Goal: Task Accomplishment & Management: Manage account settings

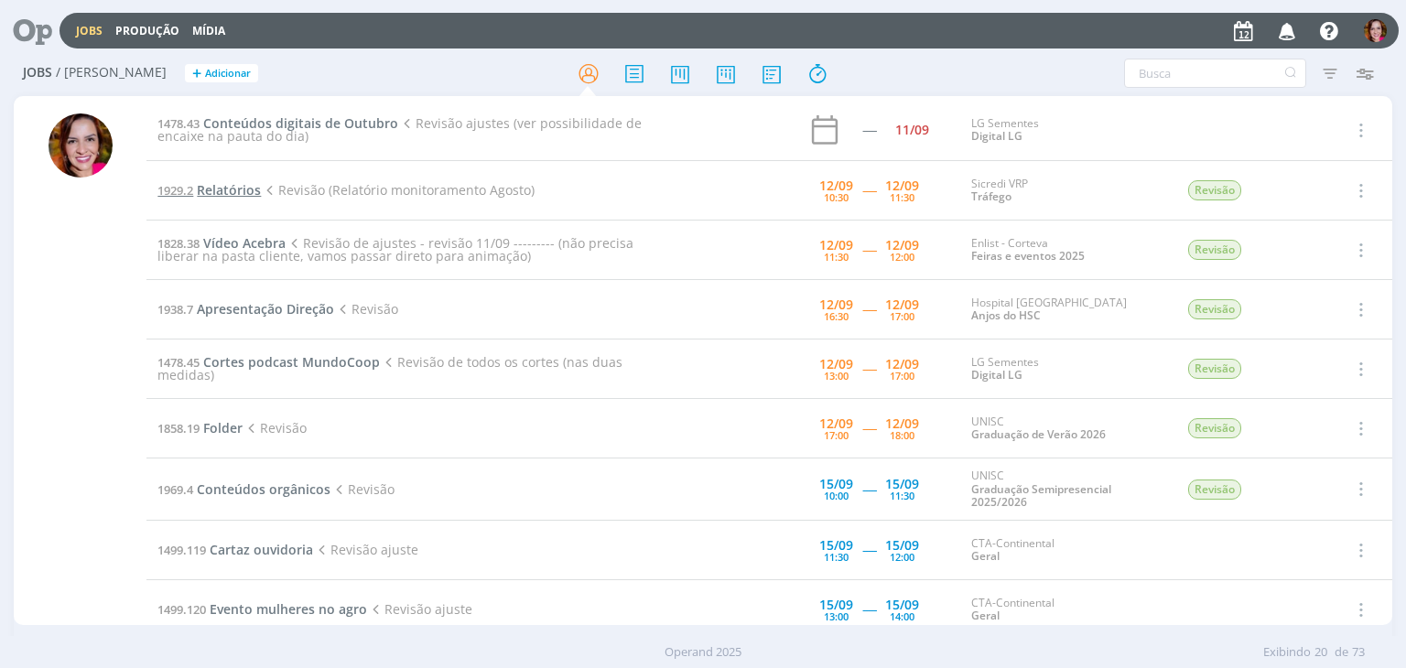
click at [219, 188] on span "Relatórios" at bounding box center [229, 189] width 64 height 17
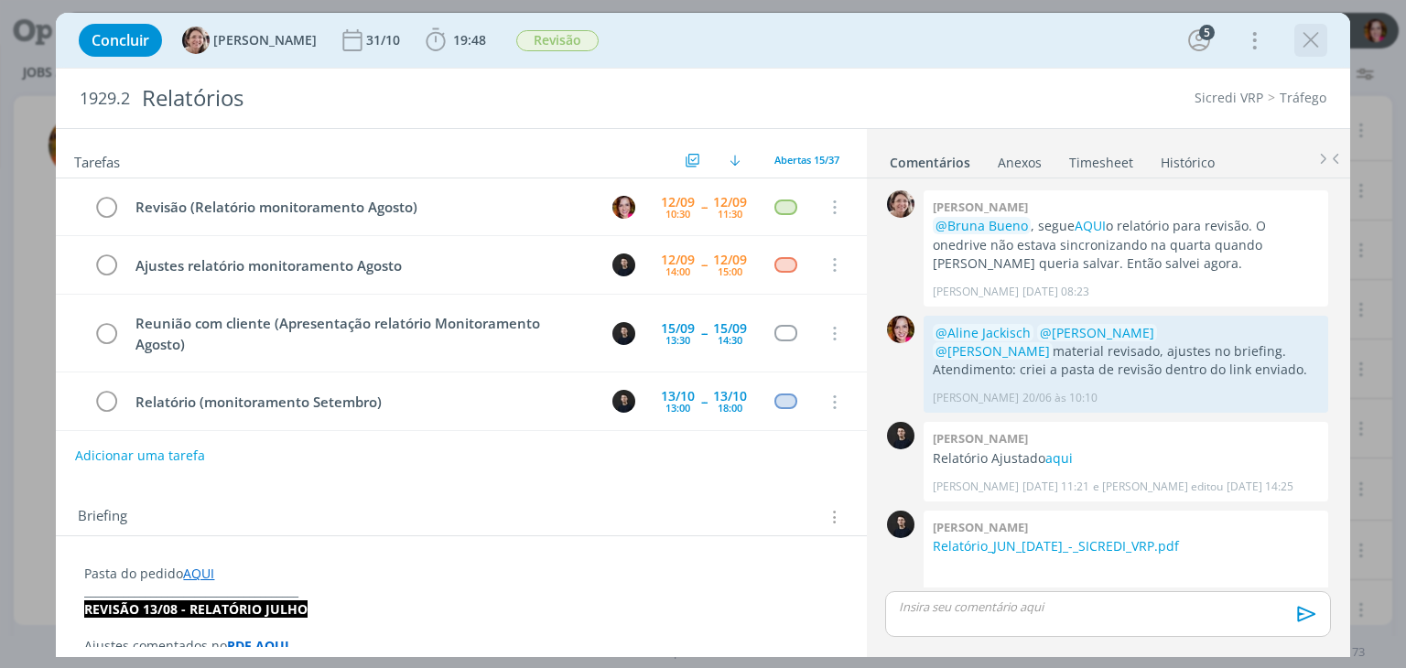
scroll to position [782, 0]
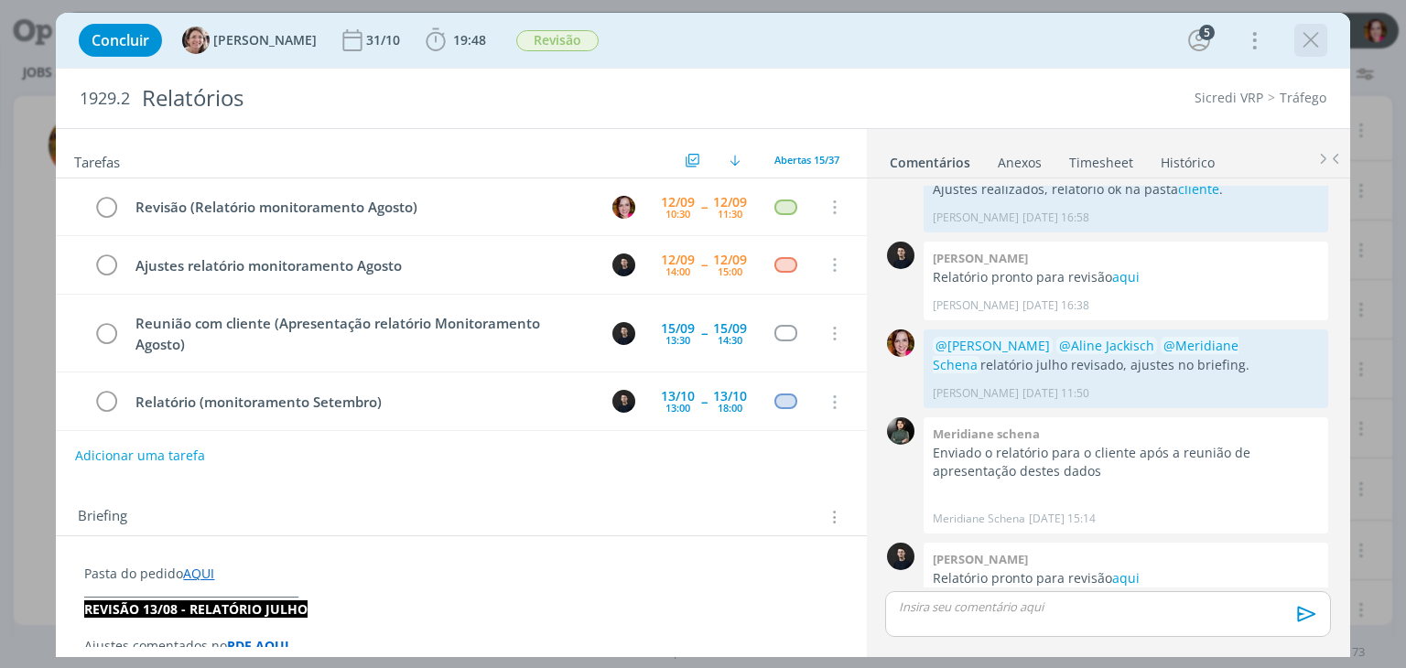
click at [1310, 44] on icon "dialog" at bounding box center [1310, 40] width 27 height 27
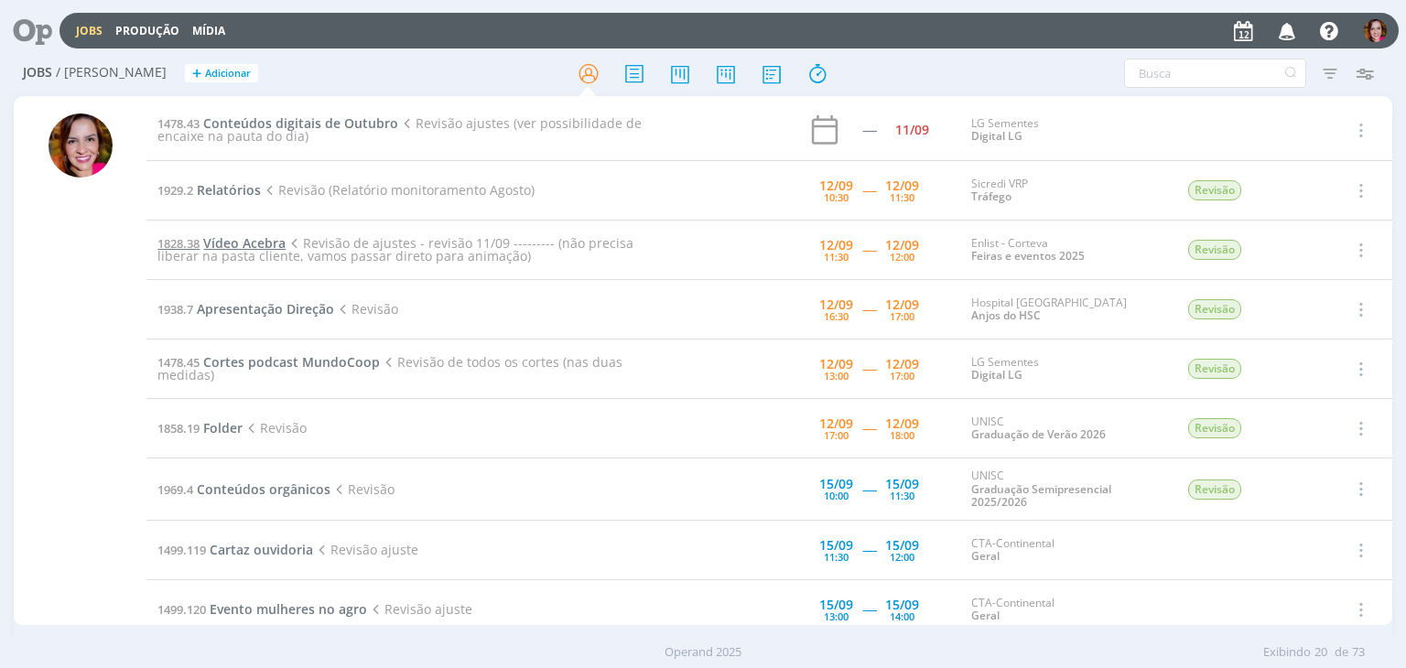
click at [234, 241] on span "Vídeo Acebra" at bounding box center [244, 242] width 82 height 17
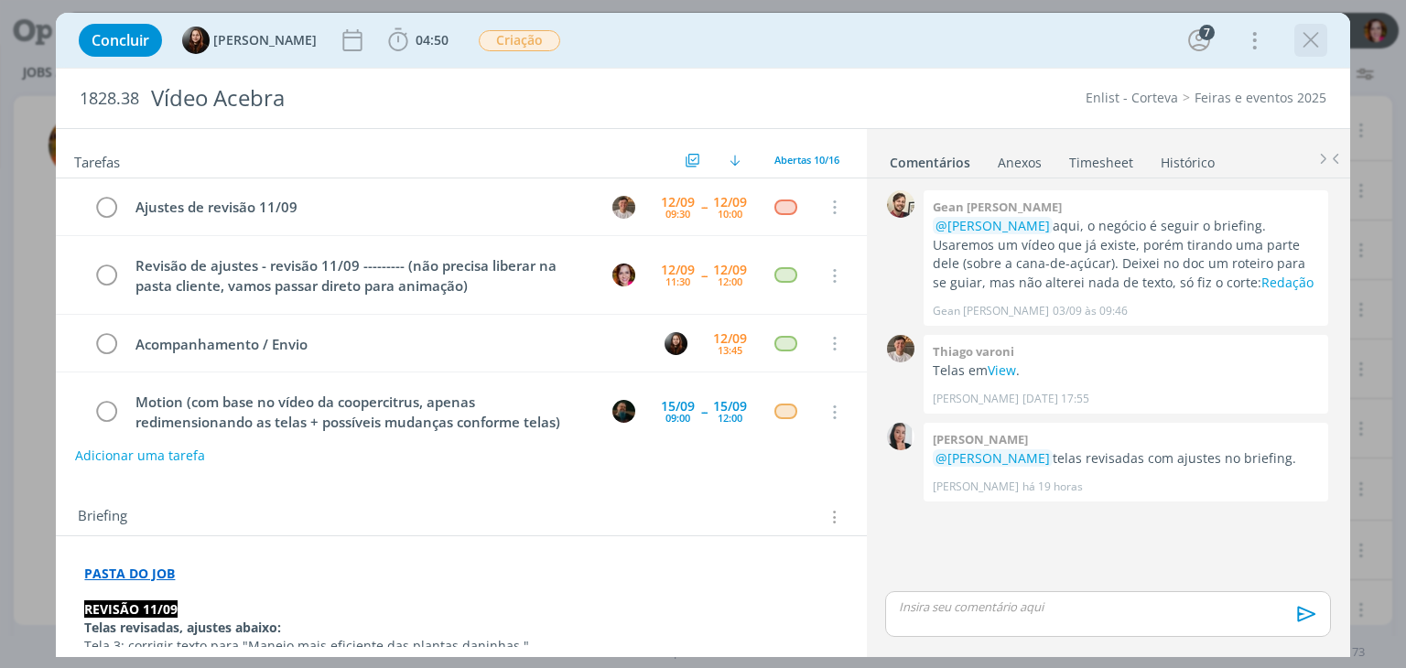
click at [1306, 43] on icon "dialog" at bounding box center [1310, 40] width 27 height 27
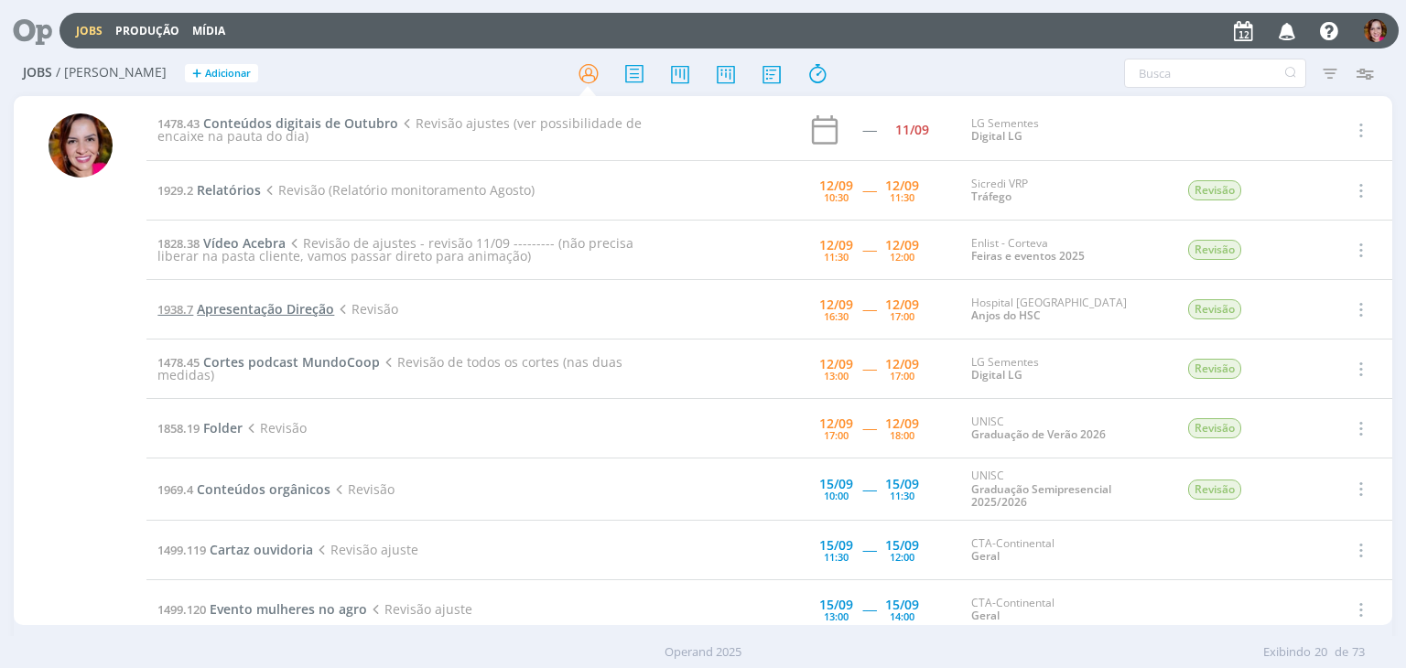
click at [231, 308] on span "Apresentação Direção" at bounding box center [265, 308] width 137 height 17
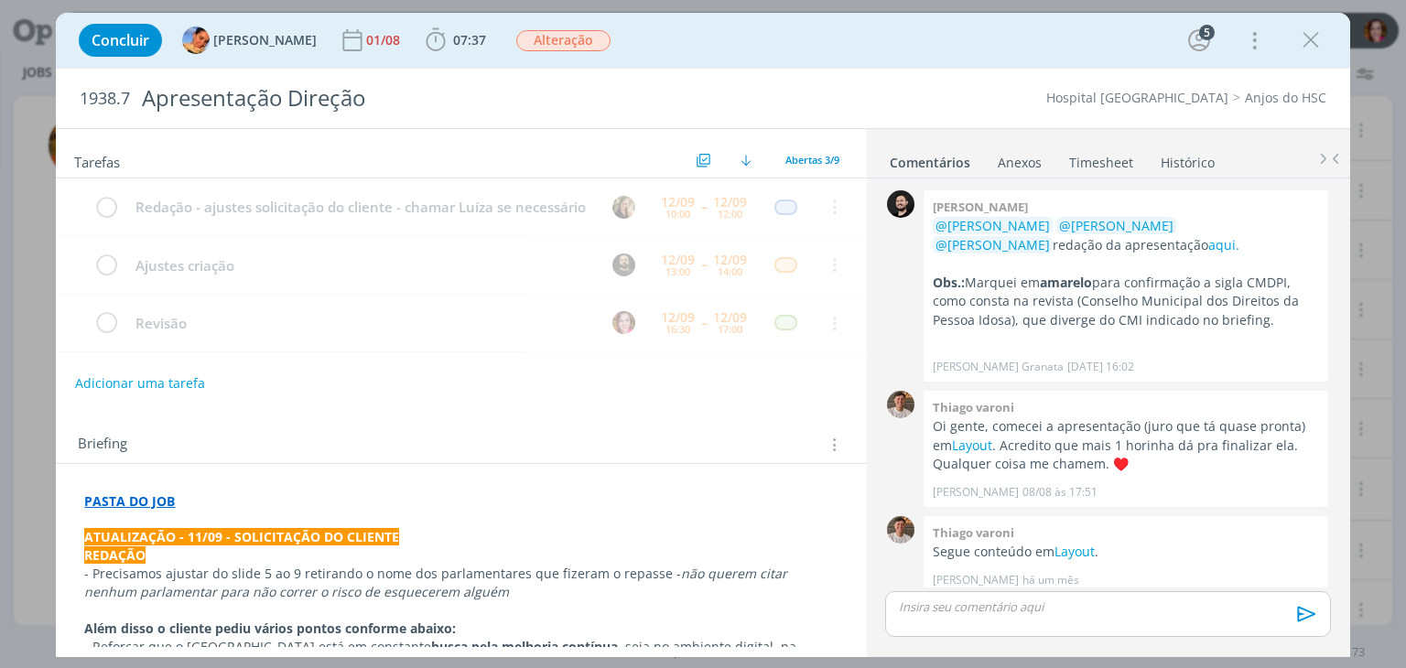
scroll to position [223, 0]
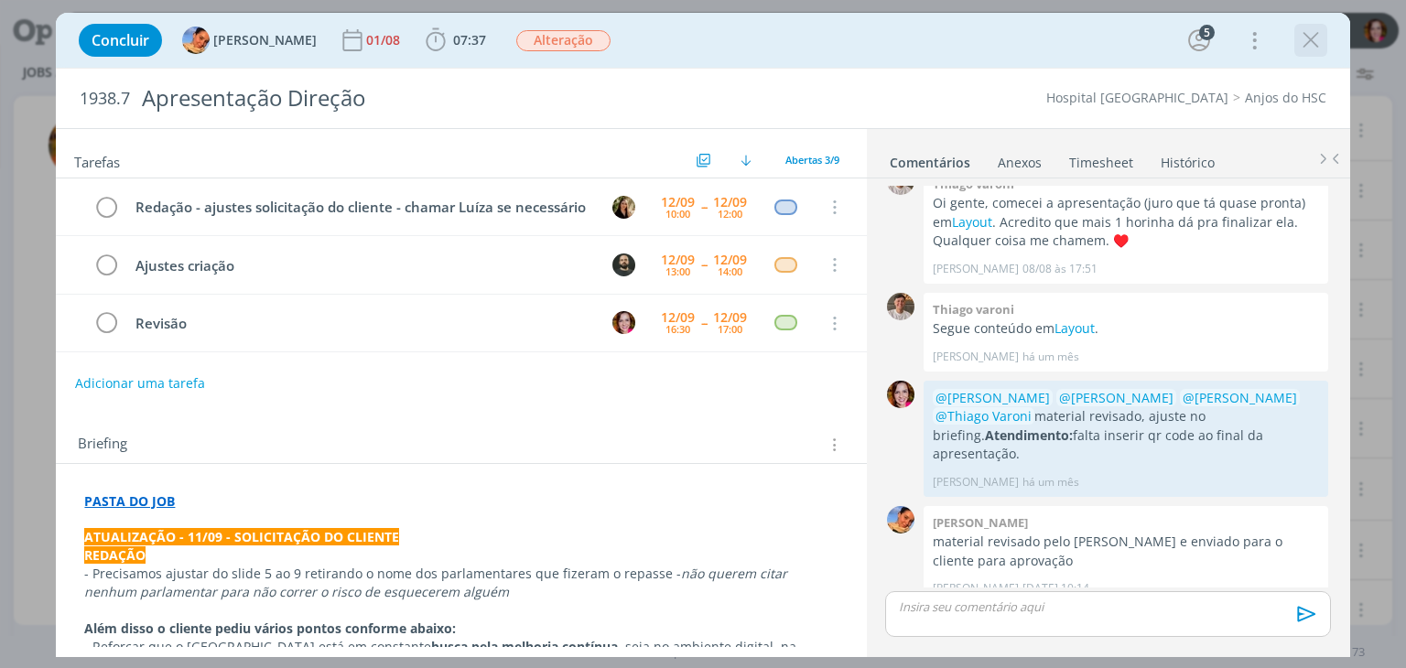
click at [1311, 48] on icon "dialog" at bounding box center [1310, 40] width 27 height 27
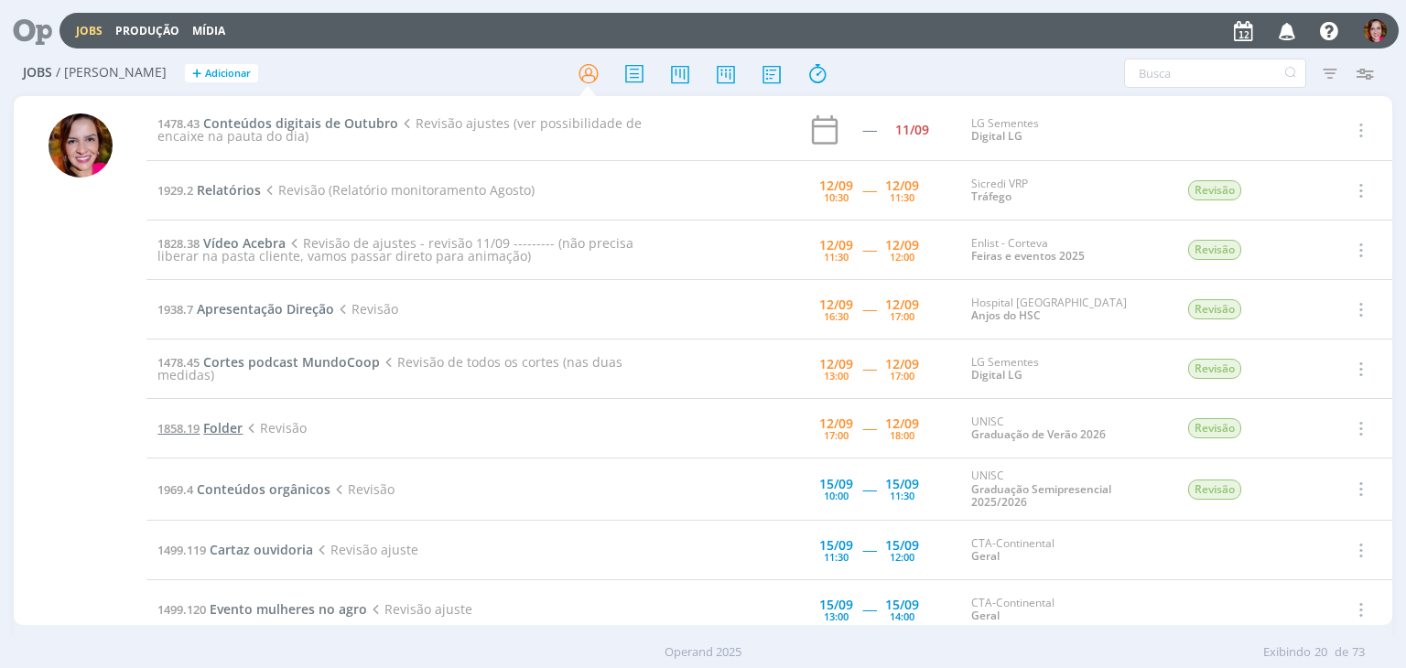
click at [219, 427] on span "Folder" at bounding box center [222, 427] width 39 height 17
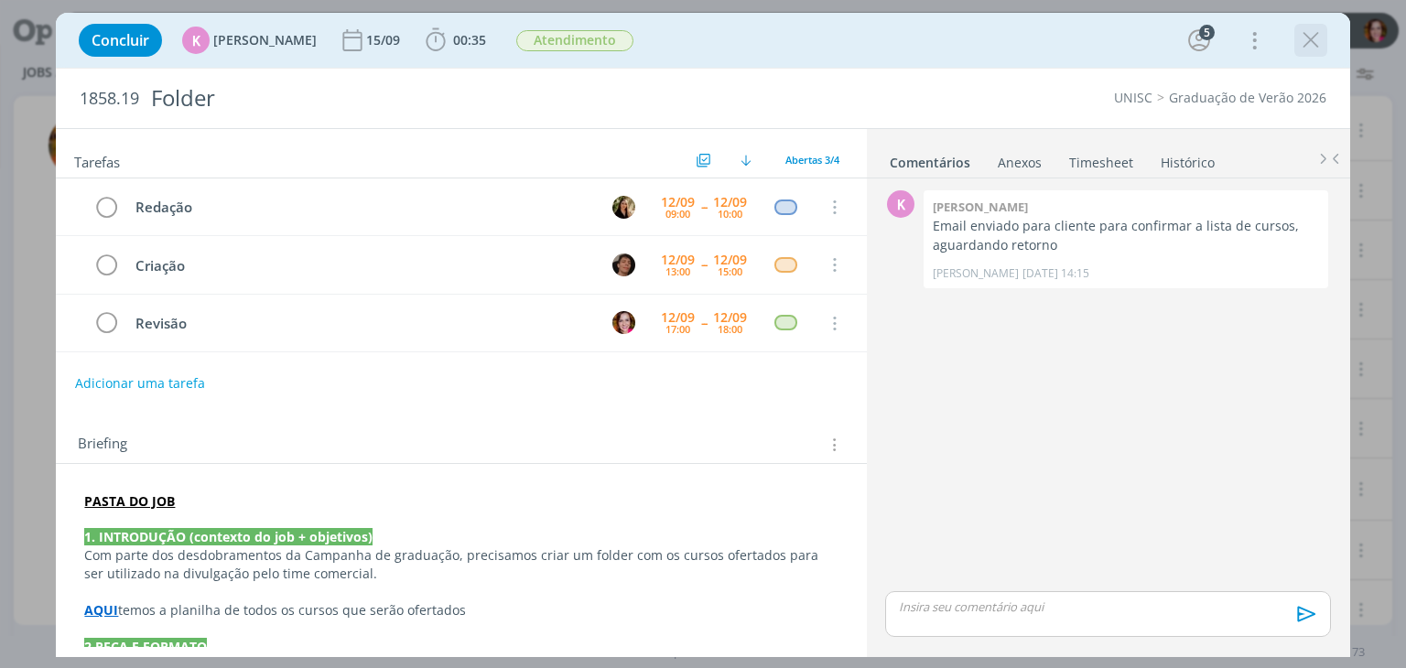
click at [1307, 49] on icon "dialog" at bounding box center [1310, 40] width 27 height 27
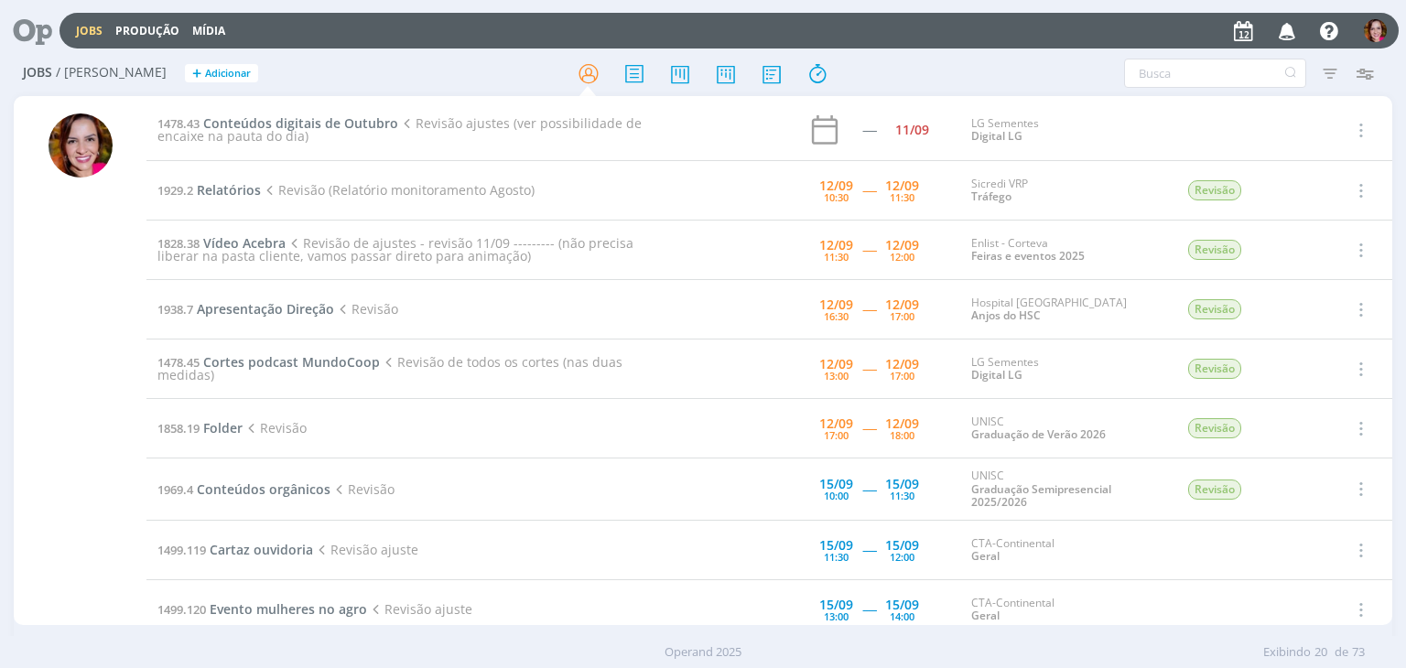
click at [67, 472] on div at bounding box center [81, 369] width 64 height 512
click at [242, 122] on span "Conteúdos digitais de Outubro" at bounding box center [300, 122] width 195 height 17
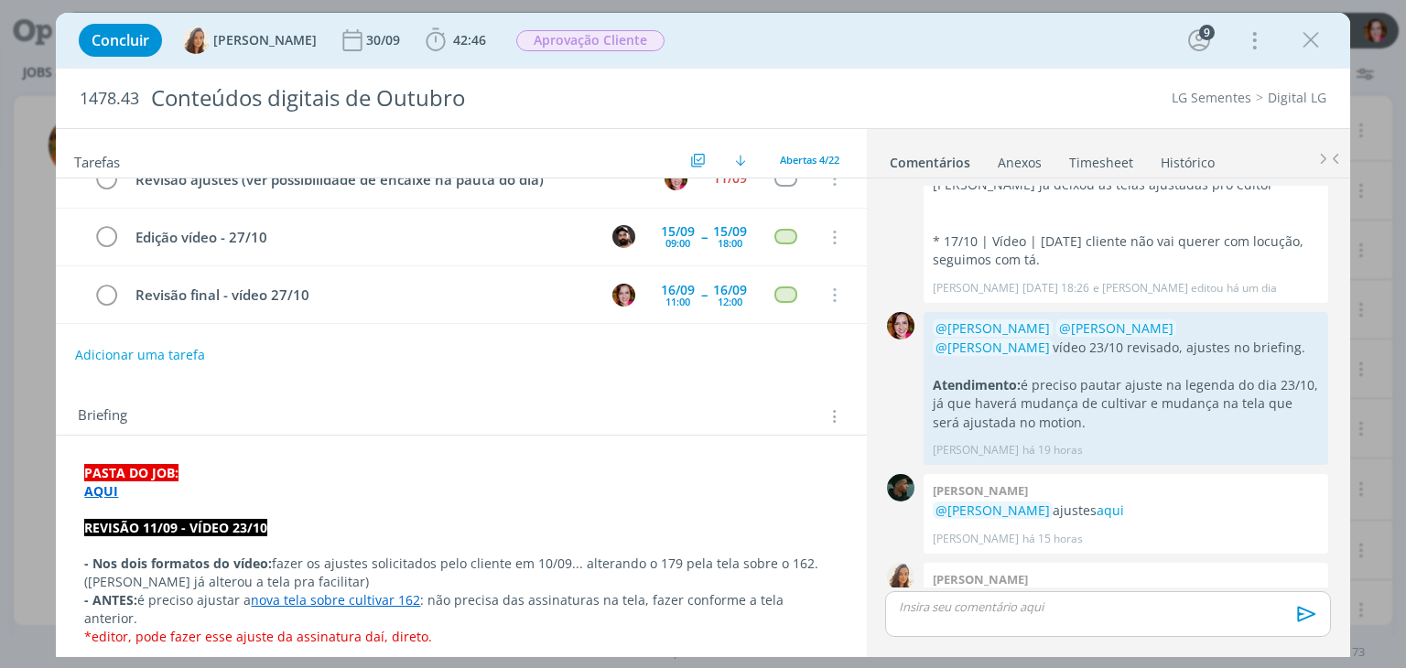
scroll to position [122, 0]
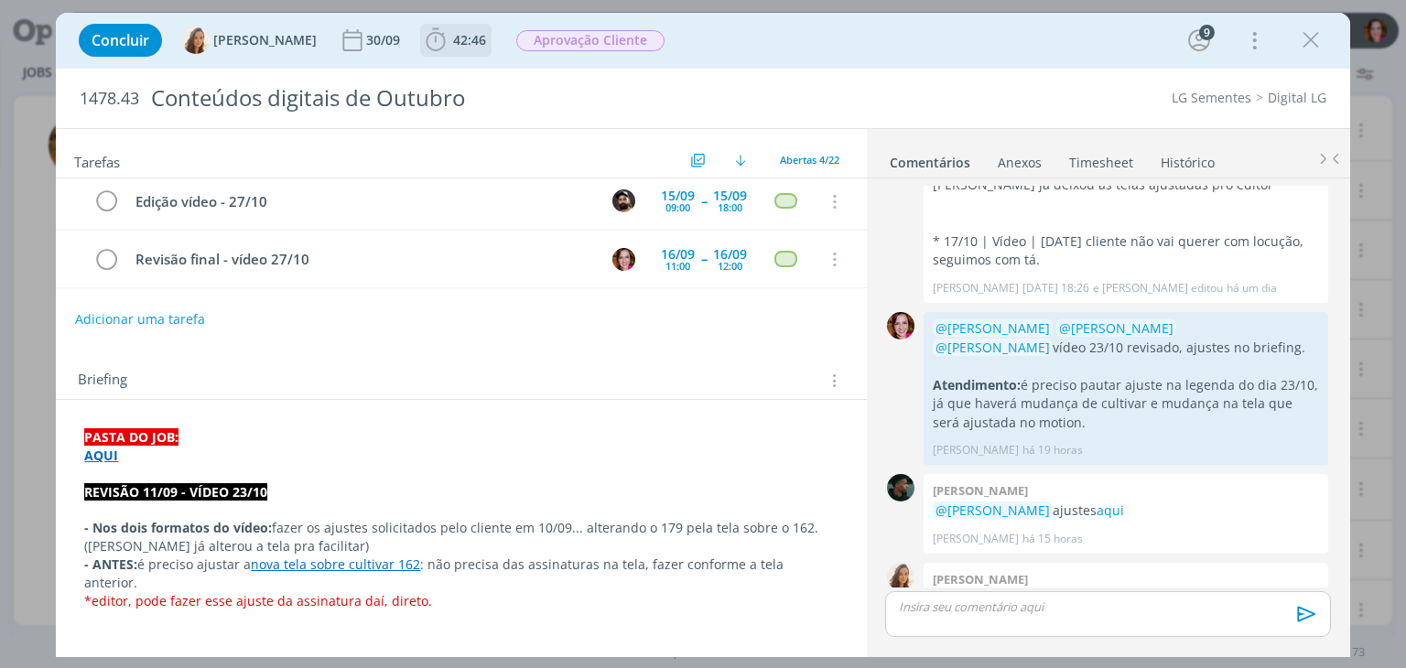
click at [453, 35] on span "42:46" at bounding box center [469, 39] width 33 height 17
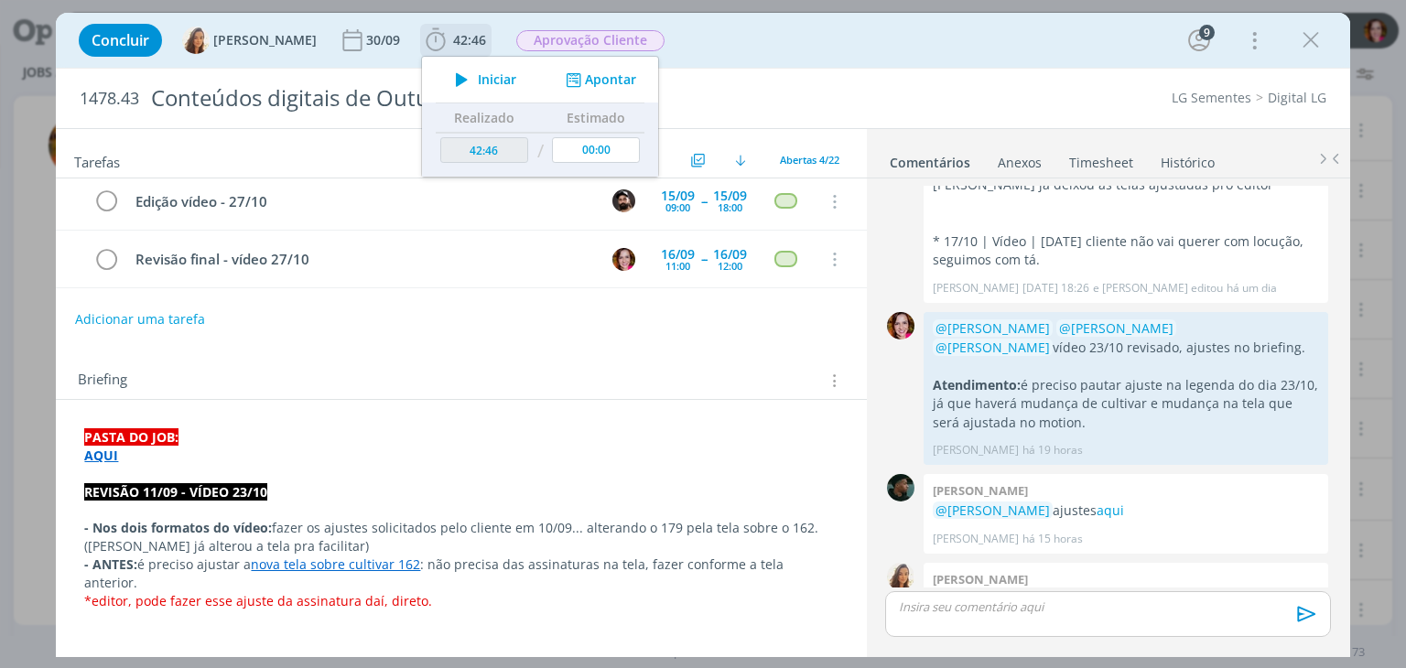
click at [452, 78] on icon "dialog" at bounding box center [462, 80] width 32 height 24
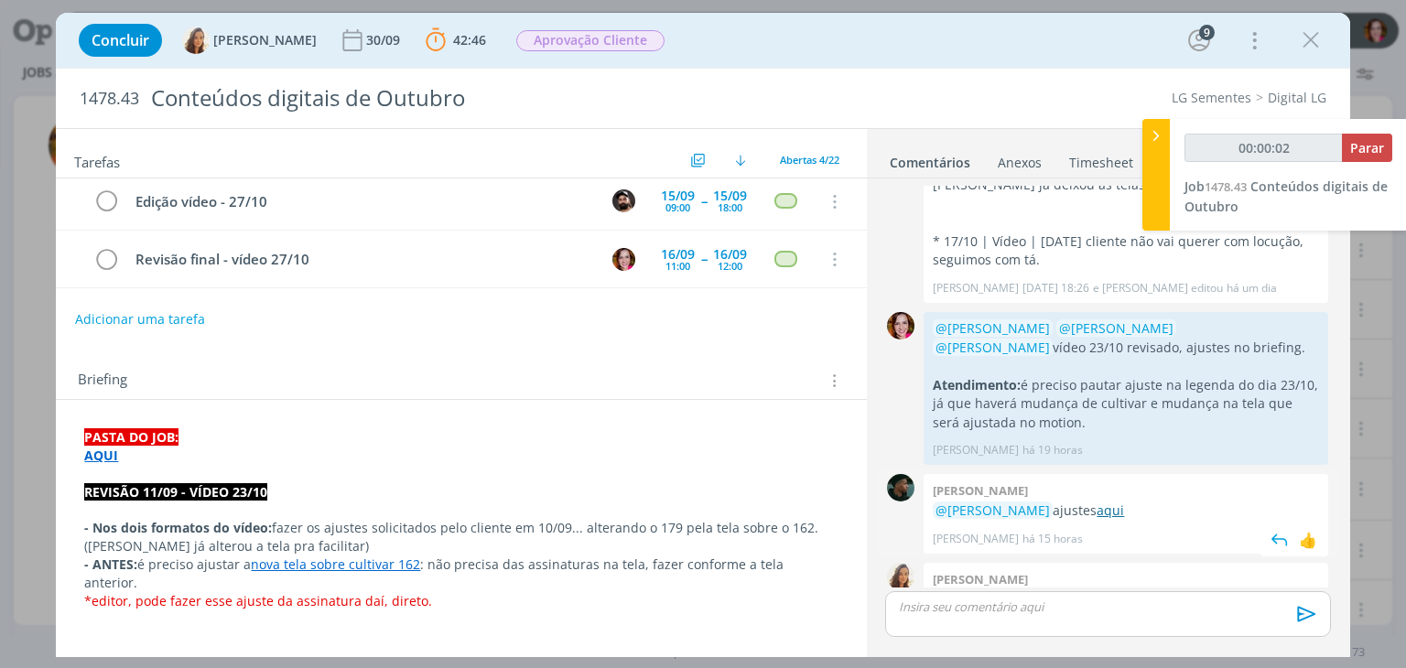
click at [1099, 501] on link "aqui" at bounding box center [1109, 509] width 27 height 17
click at [86, 447] on strong "AQUI" at bounding box center [101, 455] width 34 height 17
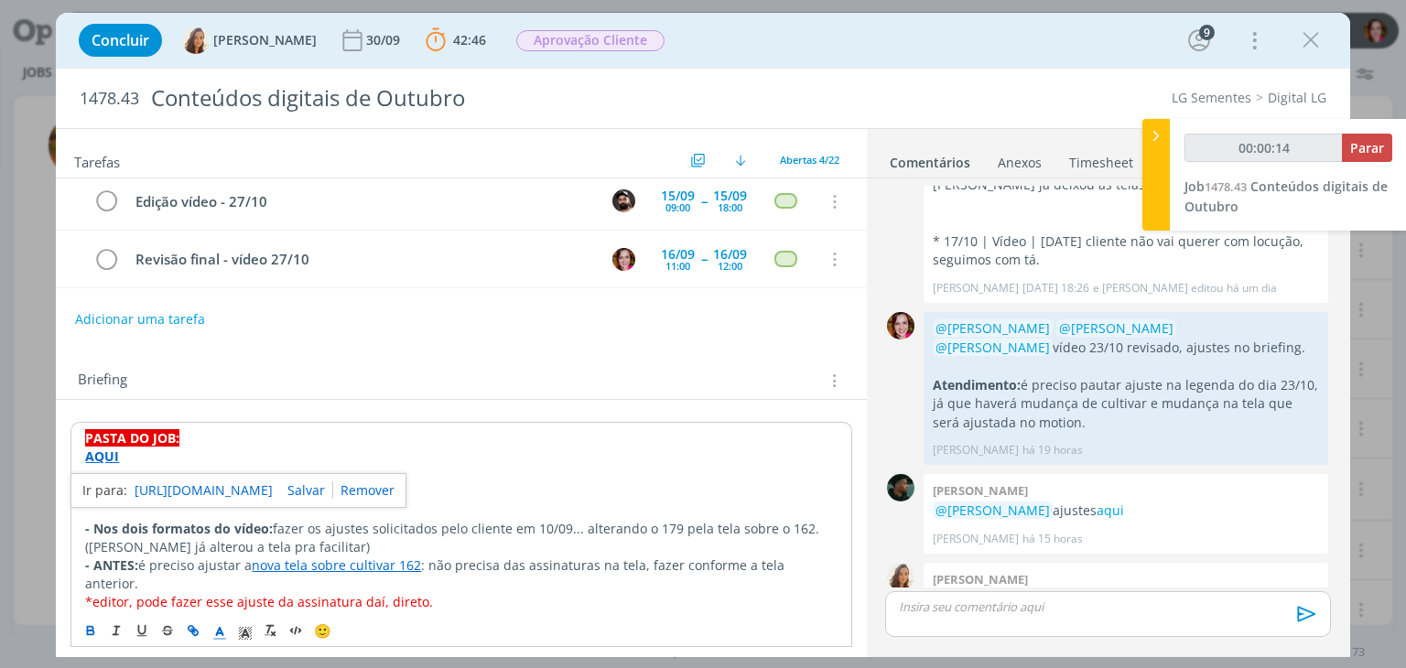
click at [159, 484] on link "[URL][DOMAIN_NAME]" at bounding box center [204, 491] width 138 height 24
click at [959, 620] on div "dialog" at bounding box center [1107, 614] width 445 height 46
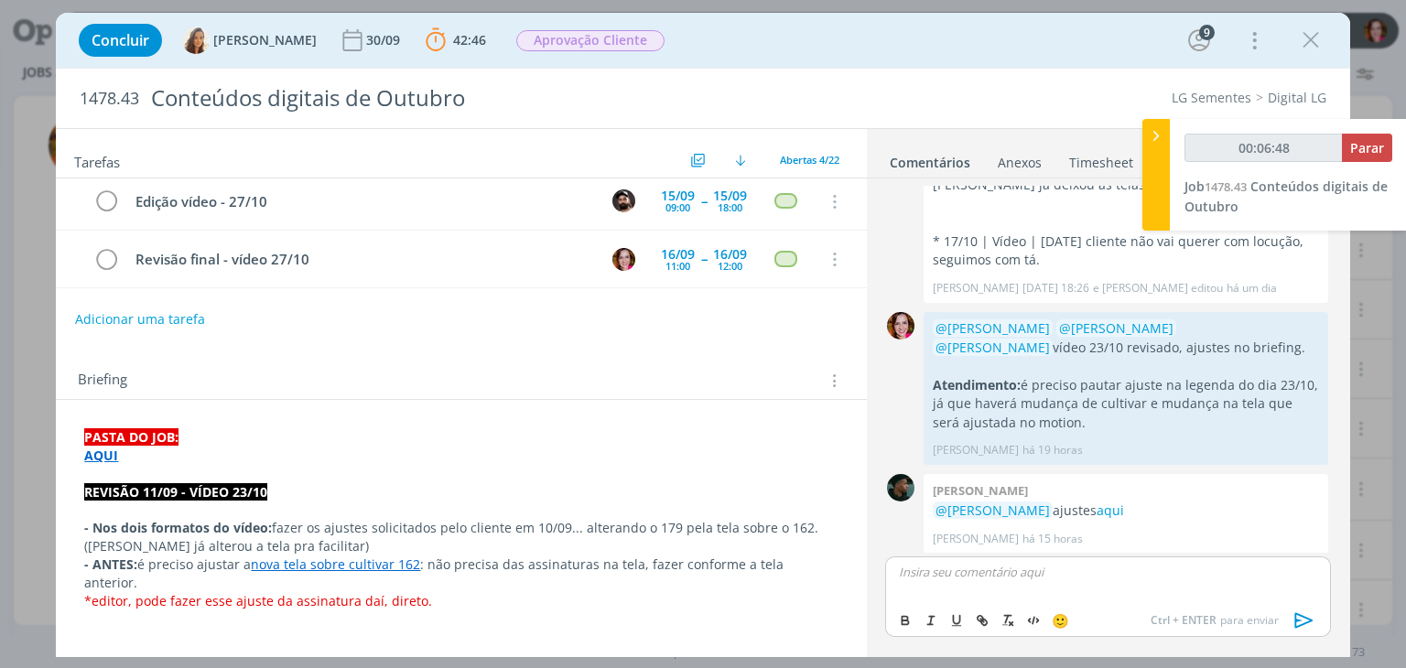
type input "00:06:49"
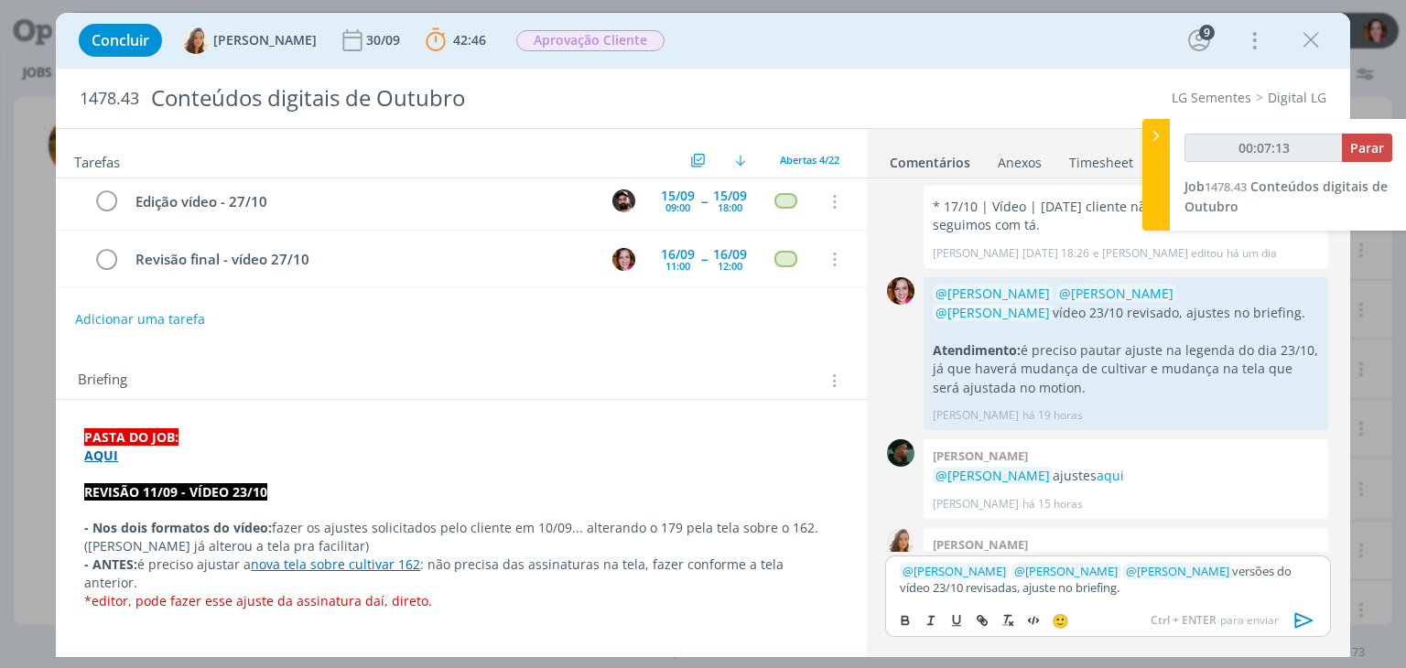
click at [248, 449] on p "AQUI" at bounding box center [460, 456] width 753 height 18
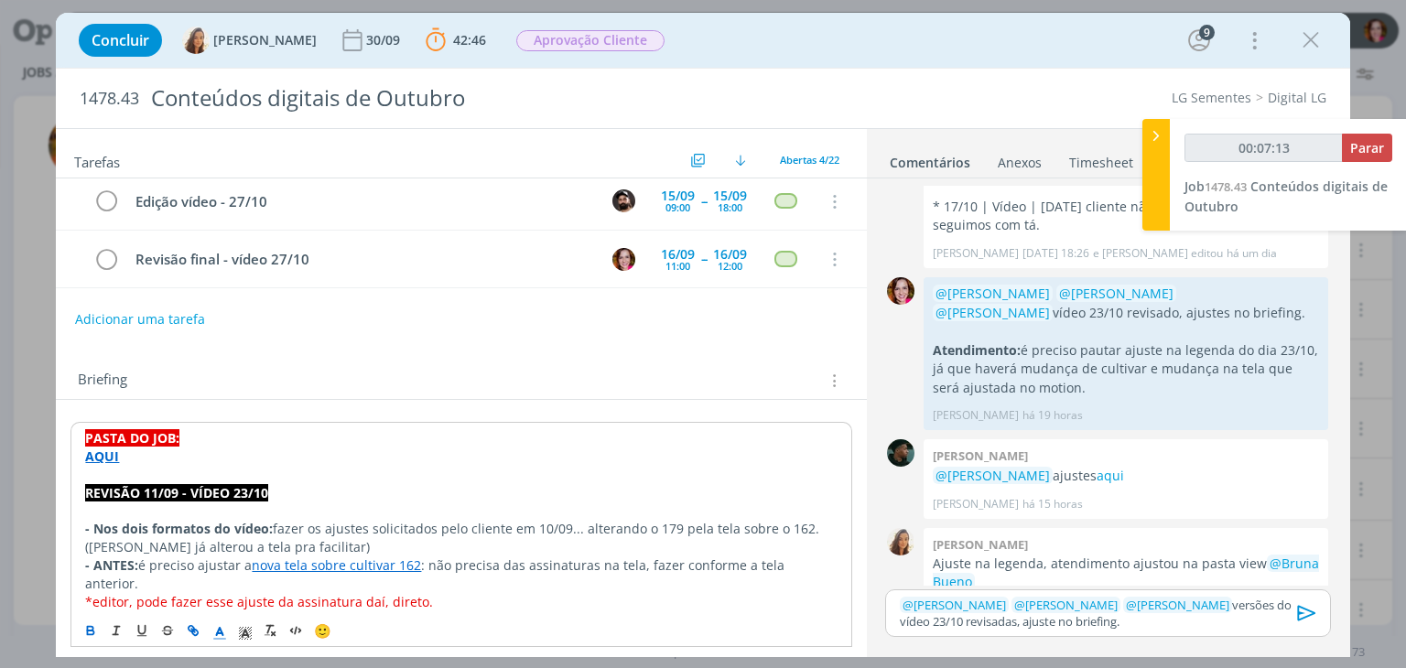
scroll to position [2149, 0]
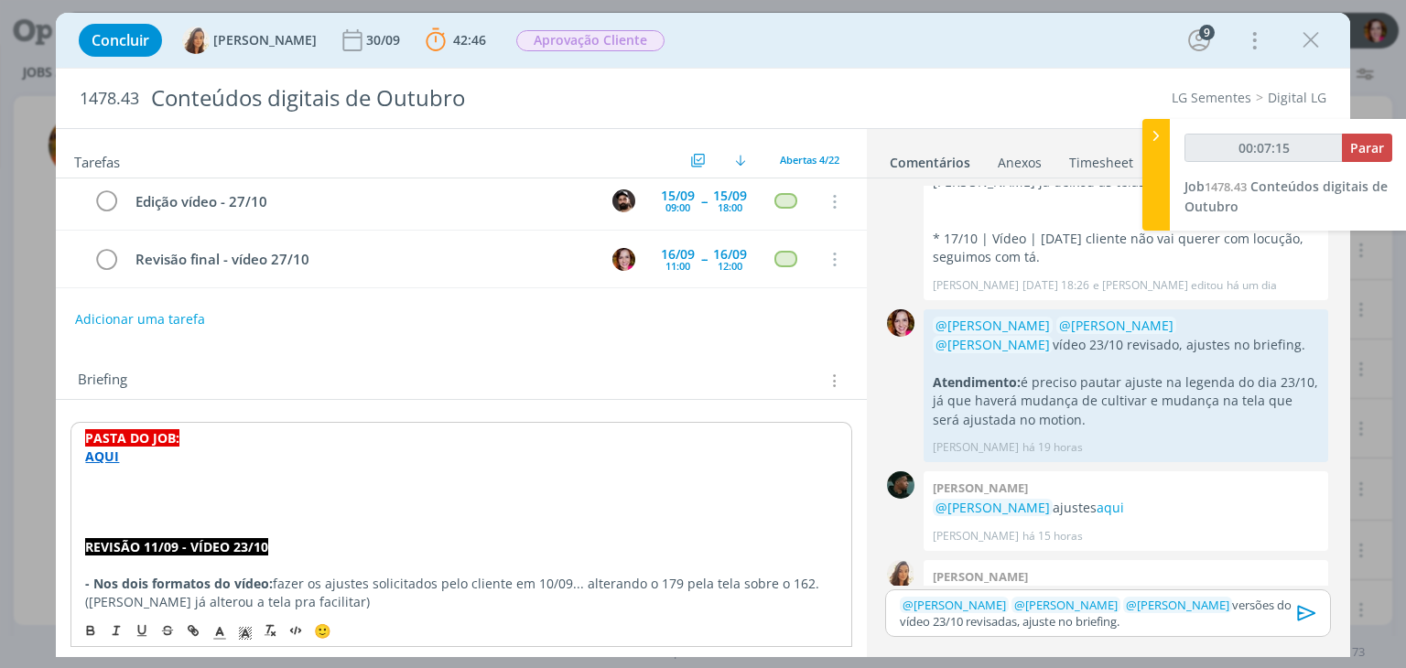
type input "00:07:16"
click at [218, 633] on line "dialog" at bounding box center [220, 633] width 5 height 0
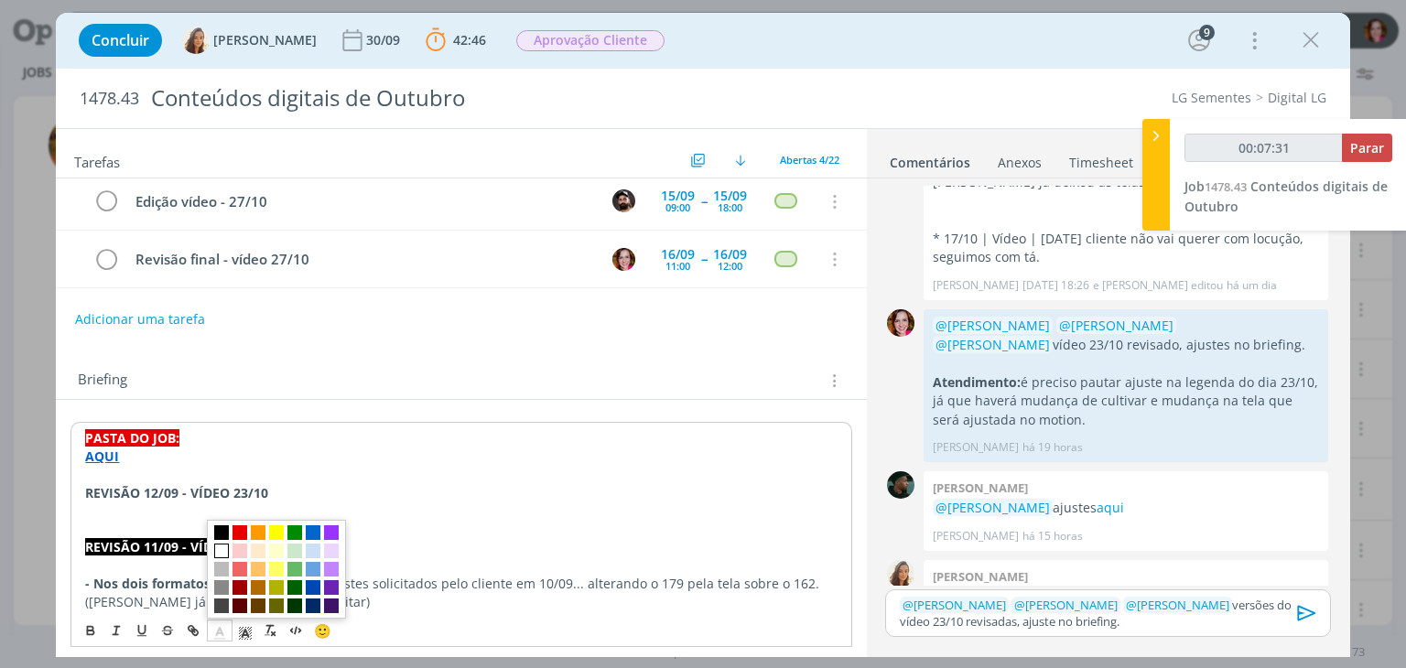
click at [220, 544] on span "dialog" at bounding box center [221, 551] width 15 height 15
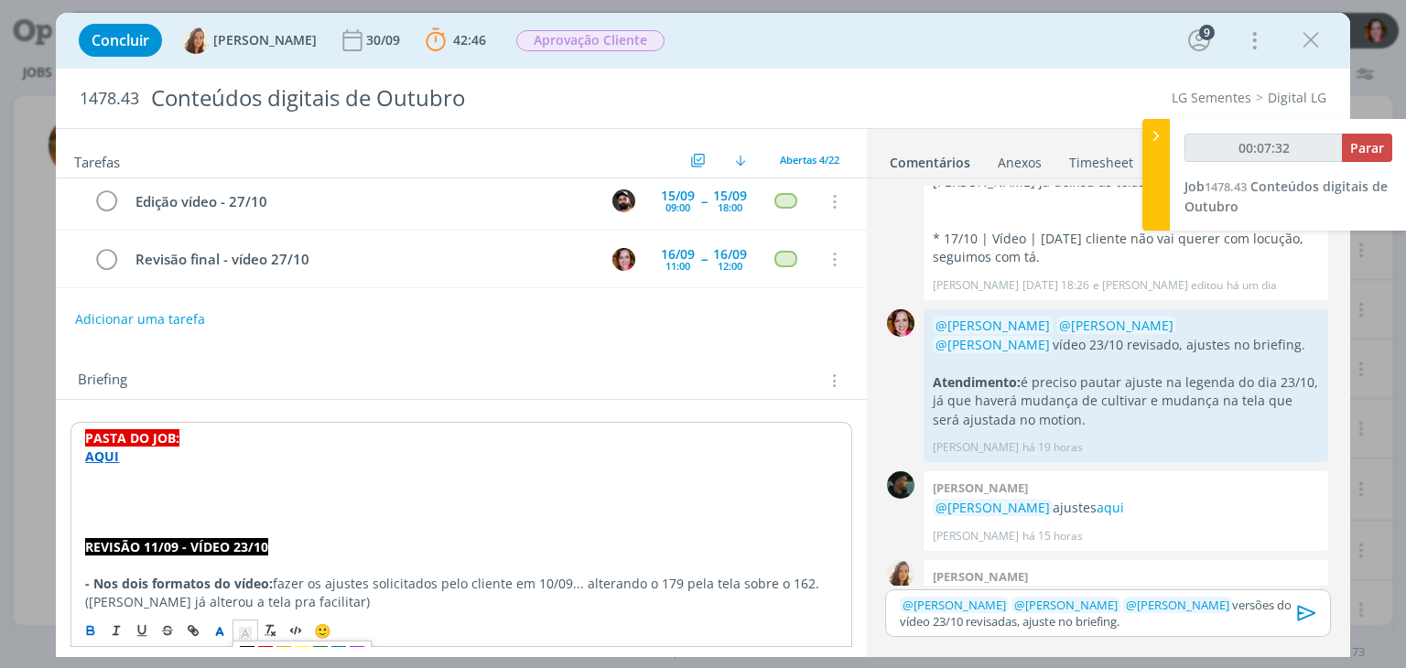
click at [245, 631] on polyline "dialog" at bounding box center [246, 633] width 6 height 7
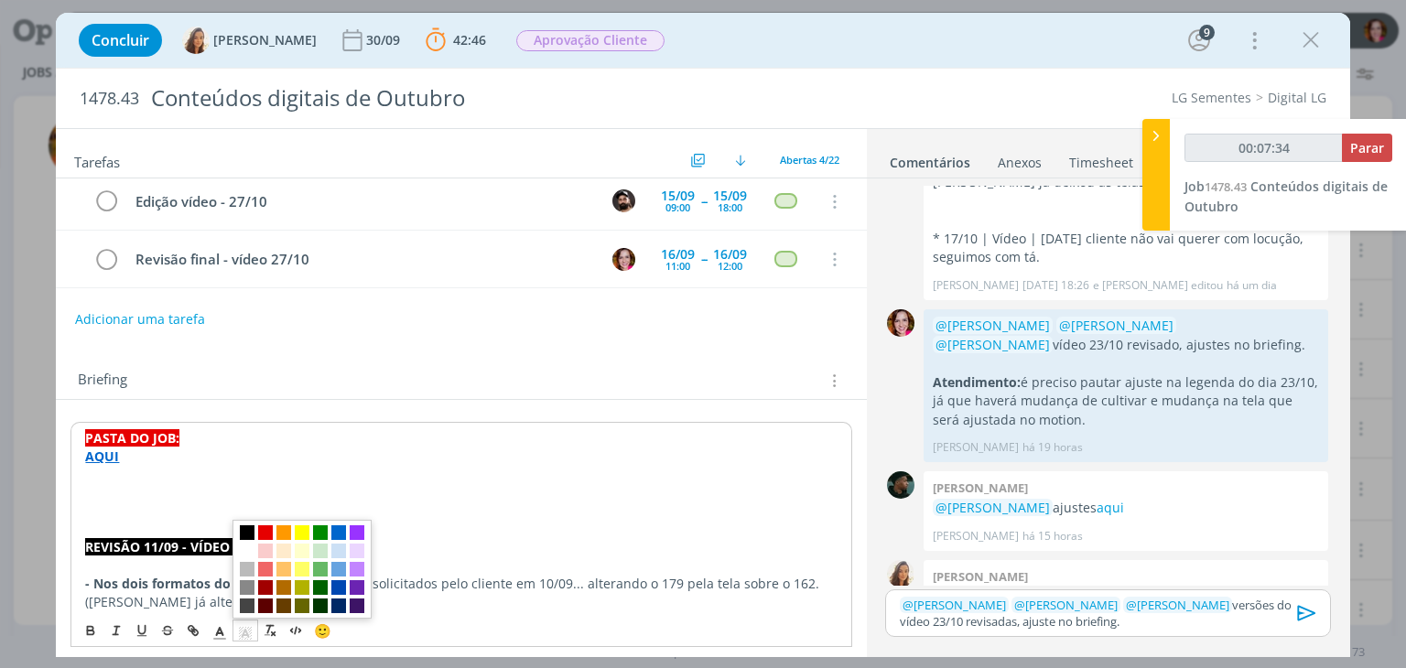
click at [246, 535] on span "dialog" at bounding box center [247, 532] width 15 height 15
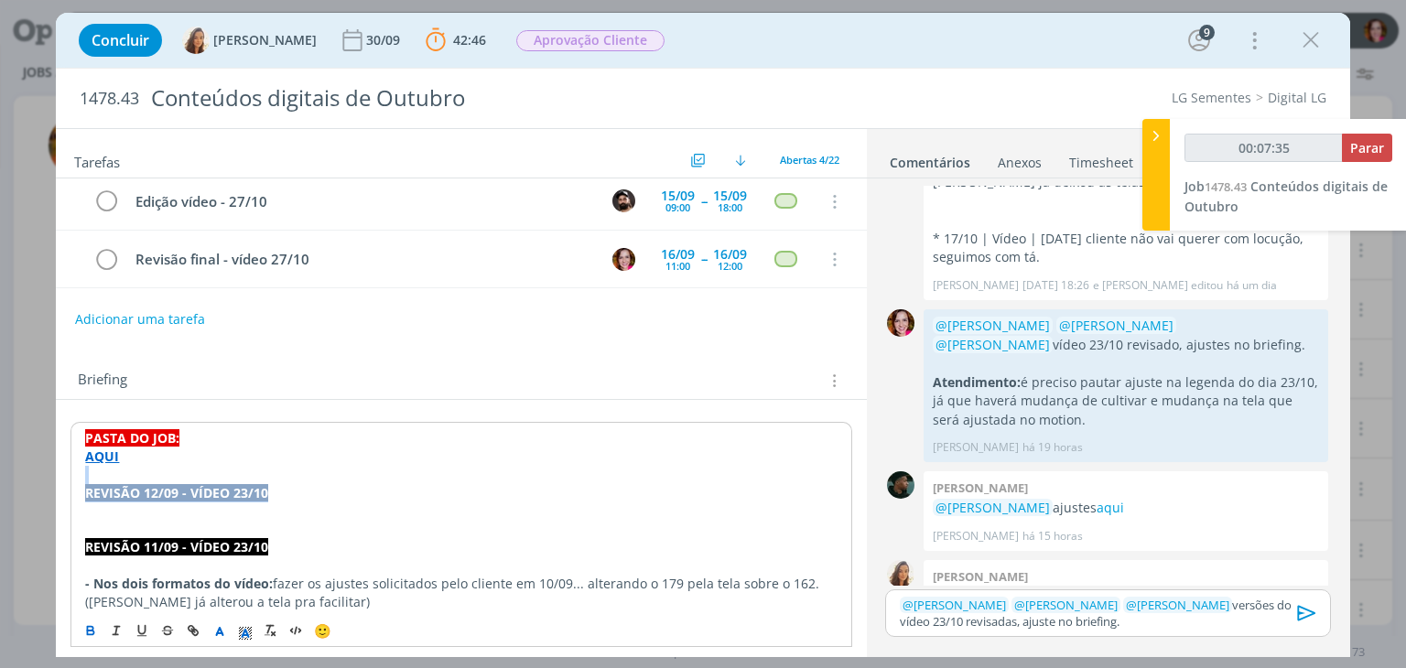
click at [278, 488] on p "REVISÃO 12/09 - VÍDEO 23/10" at bounding box center [460, 493] width 751 height 18
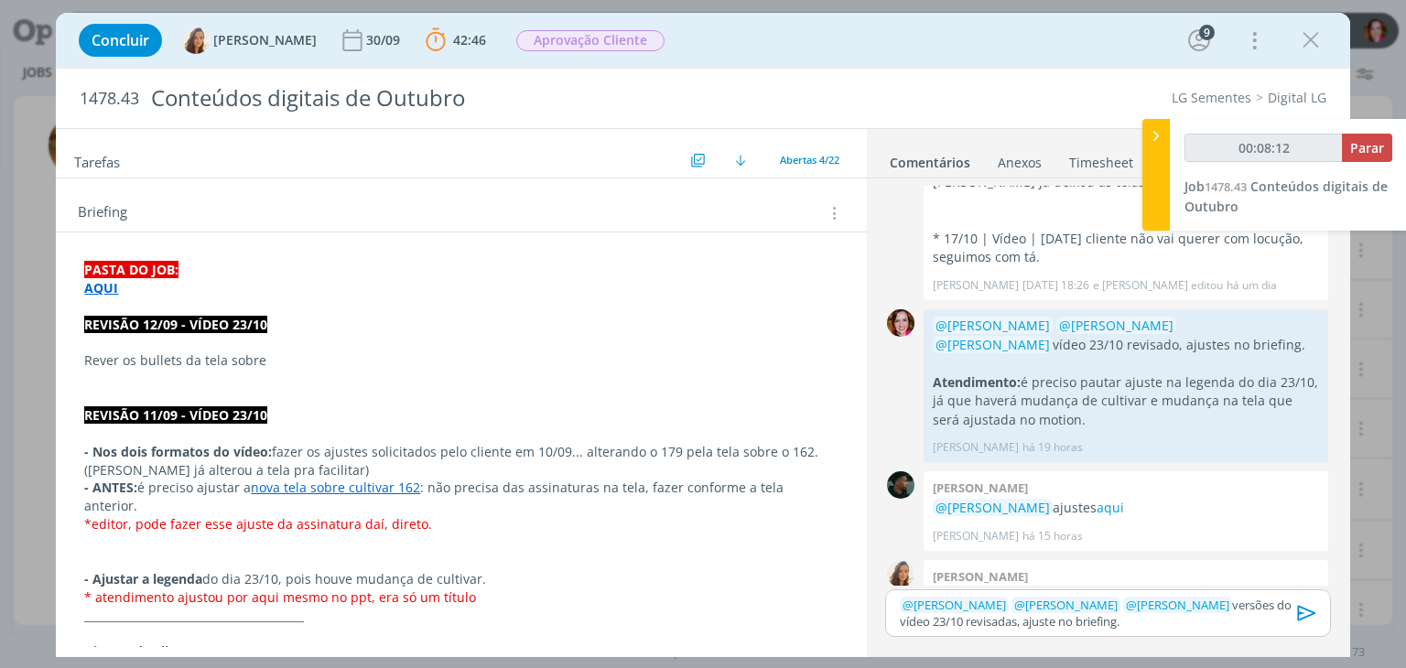
scroll to position [278, 0]
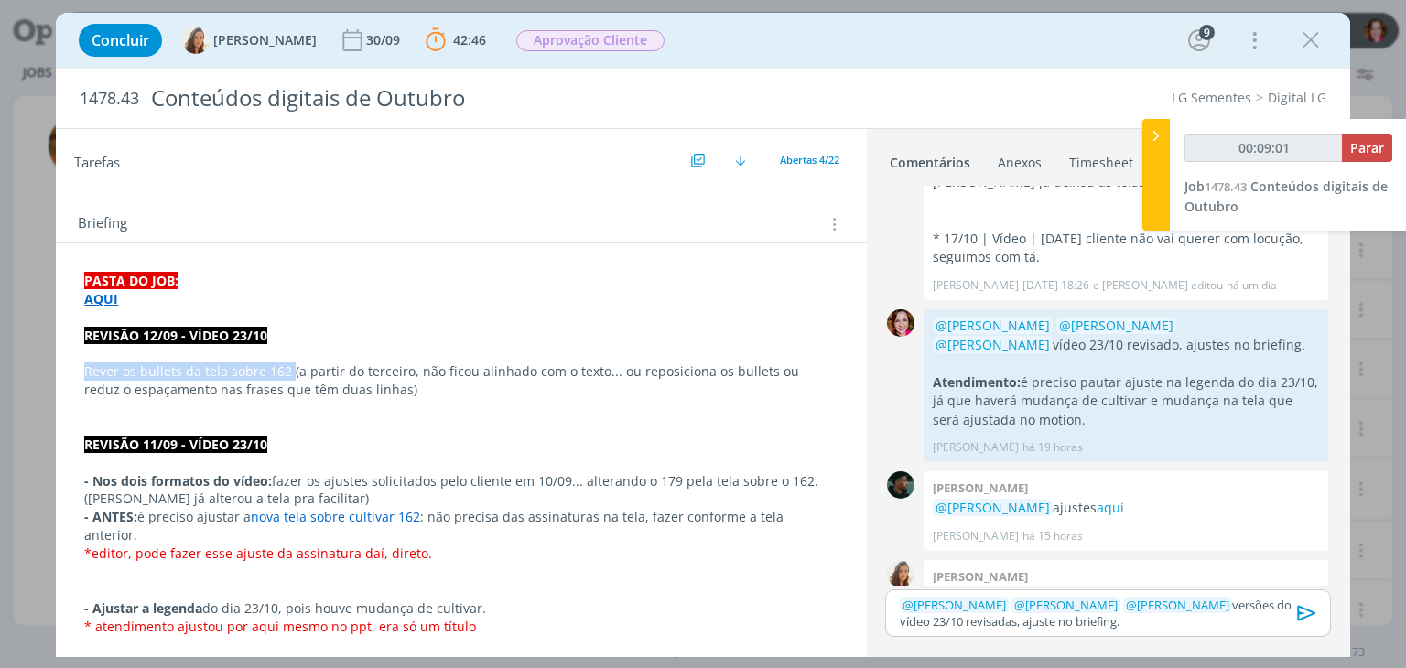
drag, startPoint x: 82, startPoint y: 362, endPoint x: 287, endPoint y: 371, distance: 205.1
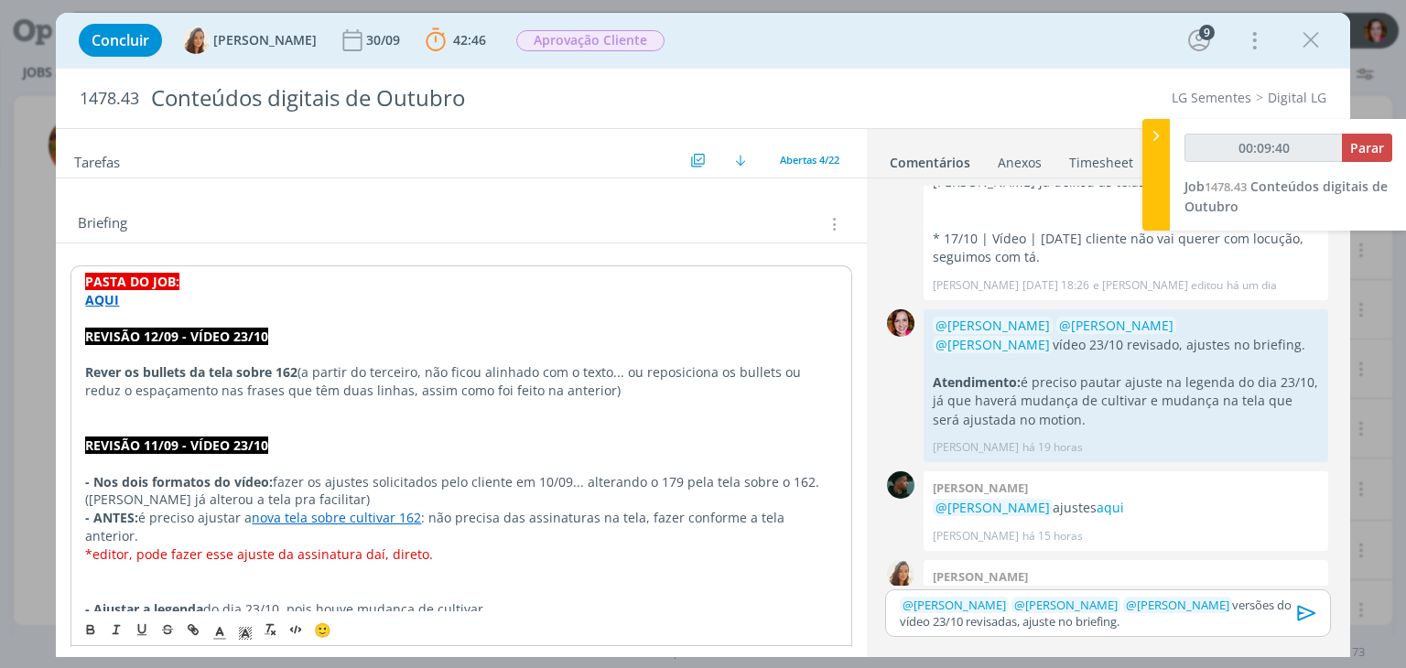
click at [1009, 162] on div "Anexos 0" at bounding box center [1019, 163] width 44 height 18
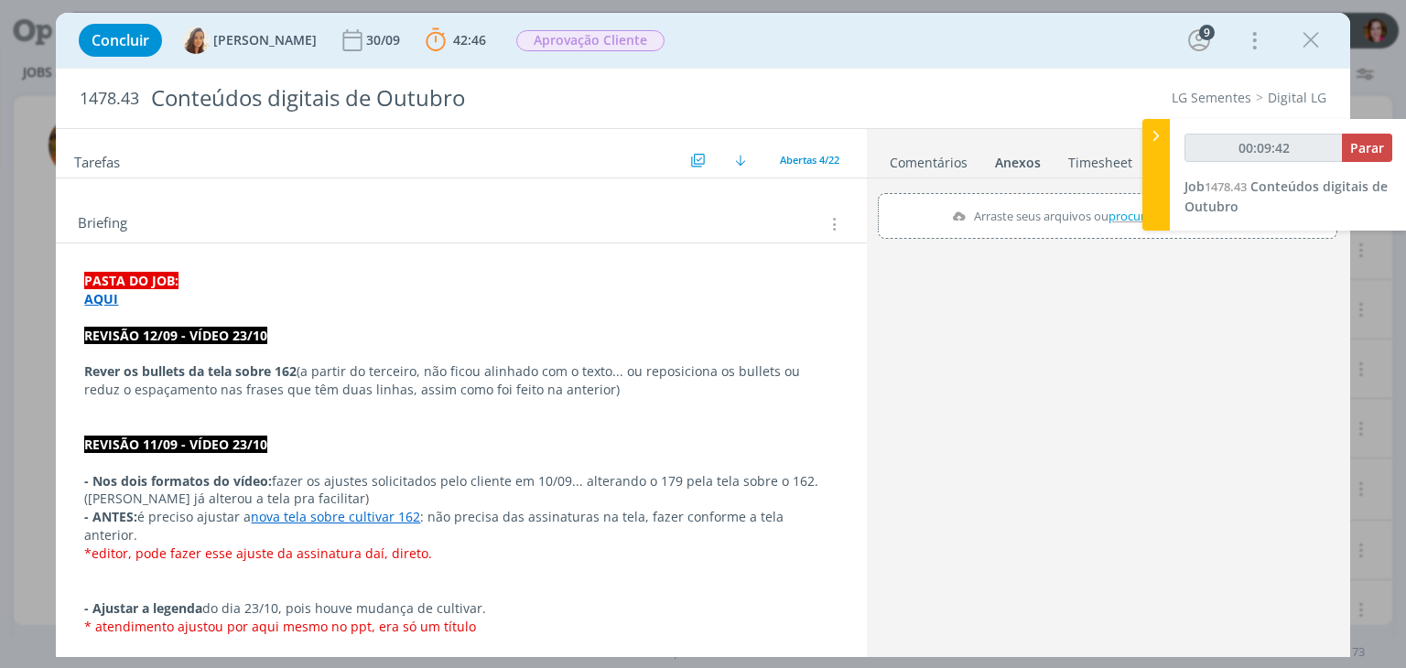
click at [1131, 211] on span "procure em seu computador" at bounding box center [1187, 216] width 156 height 16
click at [1131, 199] on input "Arraste seus arquivos ou procure em seu computador" at bounding box center [1107, 195] width 459 height 5
type input "00:10:11"
type input "C:\fakepath\Captura de tela [DATE] 090008.png"
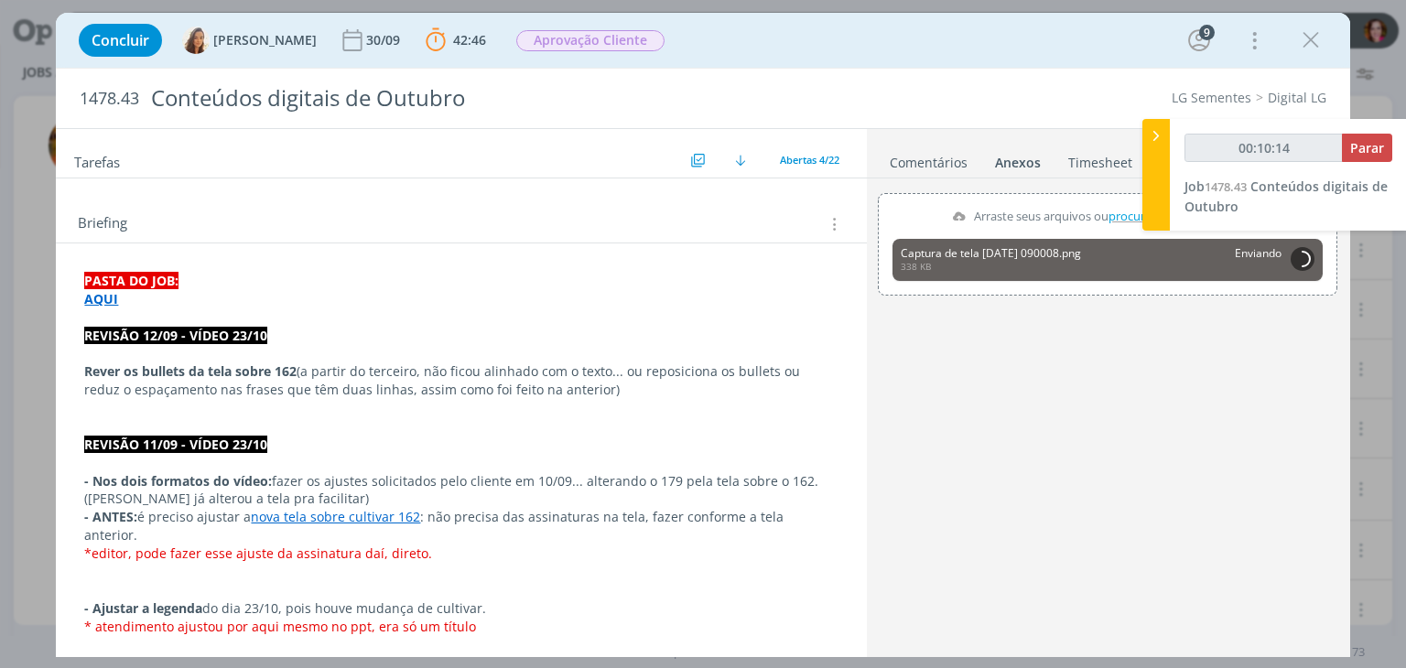
click at [604, 368] on p "Rever os bullets da tela sobre 162 (a partir do terceiro, não ficou alinhado co…" at bounding box center [460, 380] width 753 height 37
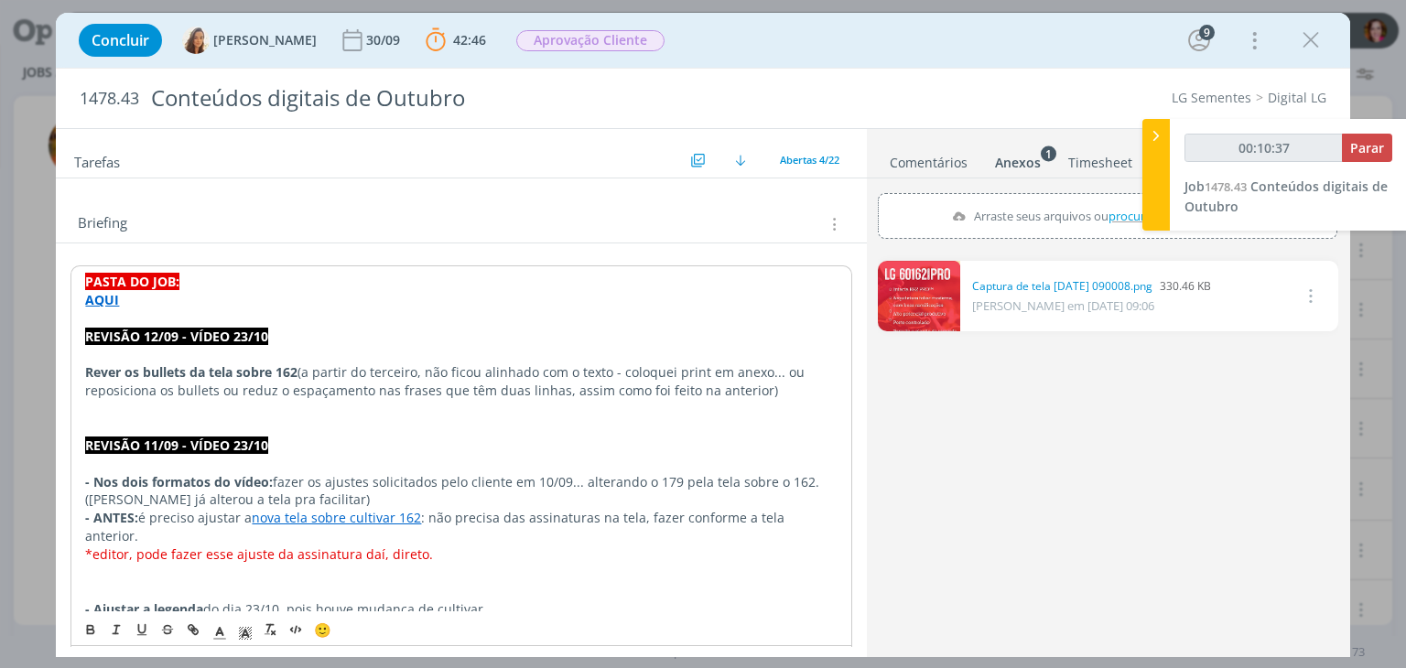
click at [737, 384] on p "Rever os bullets da tela sobre 162 (a partir do terceiro, não ficou alinhado co…" at bounding box center [460, 381] width 751 height 37
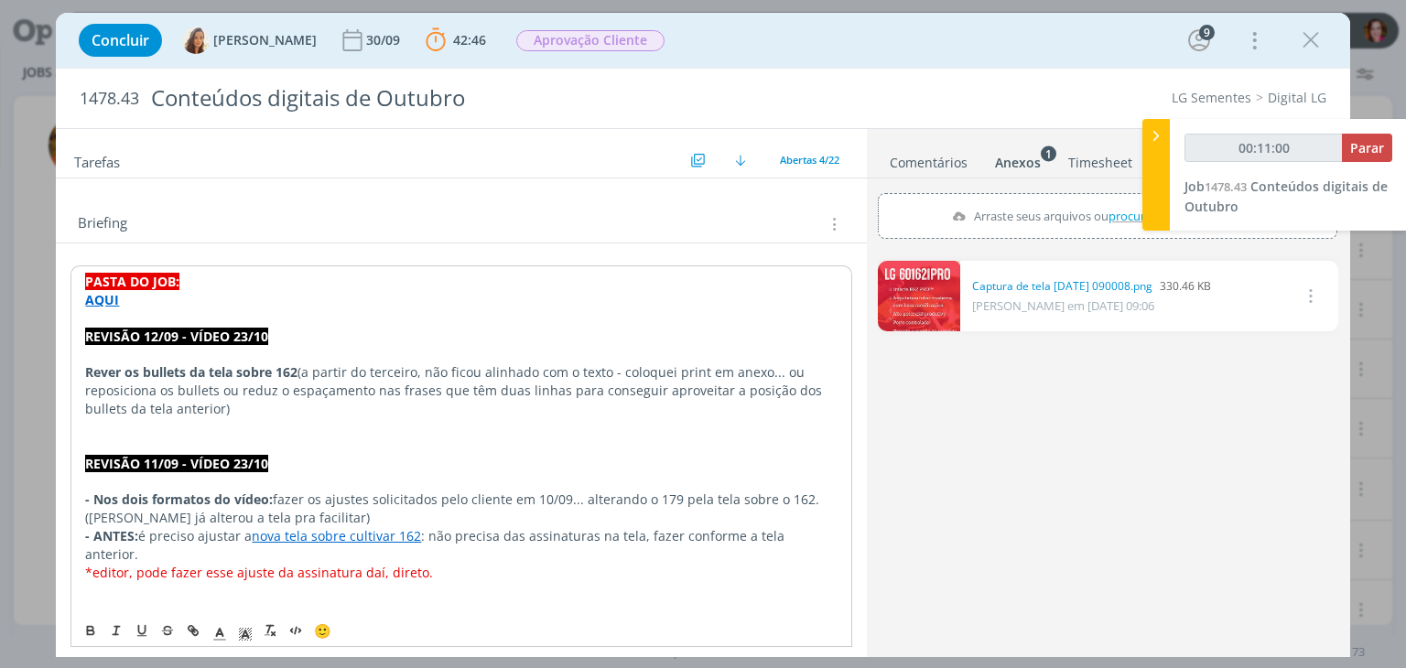
click at [142, 364] on strong "Rever os bullets da tela sobre 162" at bounding box center [191, 371] width 212 height 17
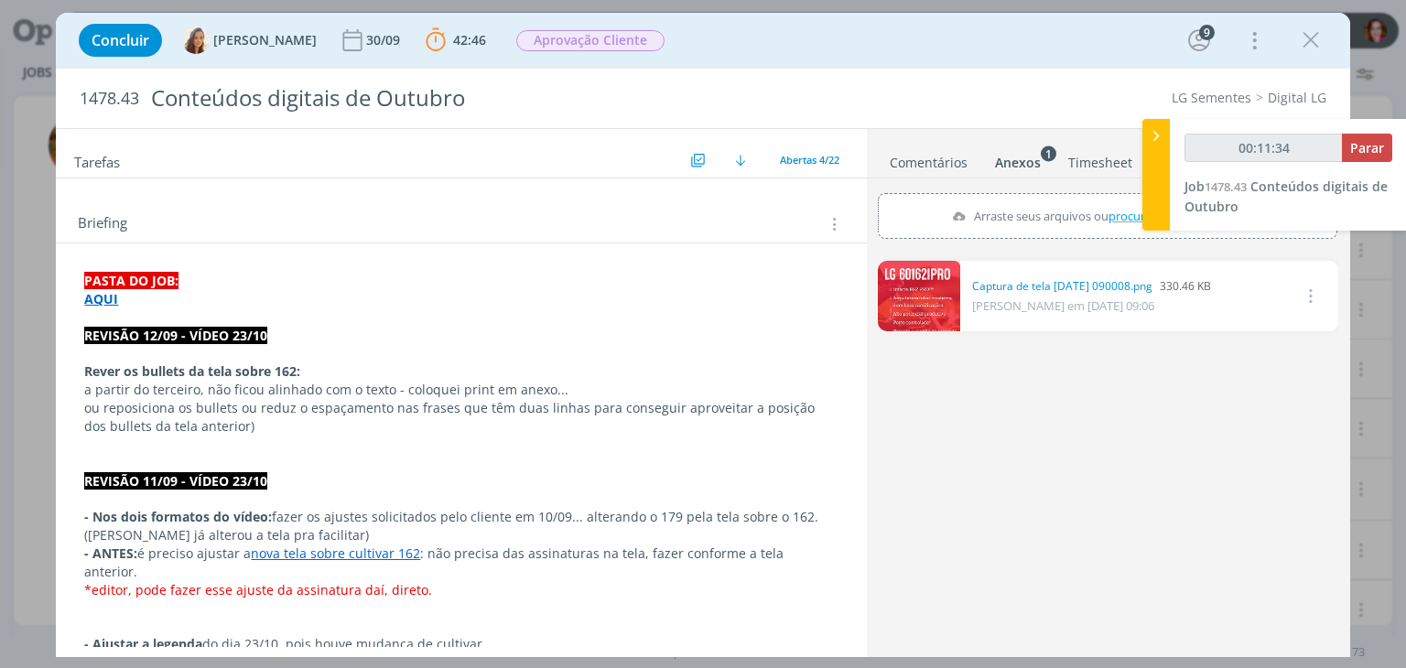
click at [315, 367] on p "Rever os bullets da tela sobre 162:" at bounding box center [460, 371] width 753 height 18
click at [559, 389] on p "a partir do terceiro, não ficou alinhado com o texto - coloquei print em anexo.…" at bounding box center [460, 390] width 753 height 18
click at [303, 426] on p "ou reposiciona os bullets ou reduz o espaçamento nas frases que têm duas linhas…" at bounding box center [460, 417] width 753 height 37
click at [577, 389] on p "a partir do terceiro, não ficou alinhado com o texto - coloquei print em anexo.…" at bounding box center [460, 390] width 753 height 18
click at [911, 161] on link "Comentários" at bounding box center [929, 159] width 80 height 27
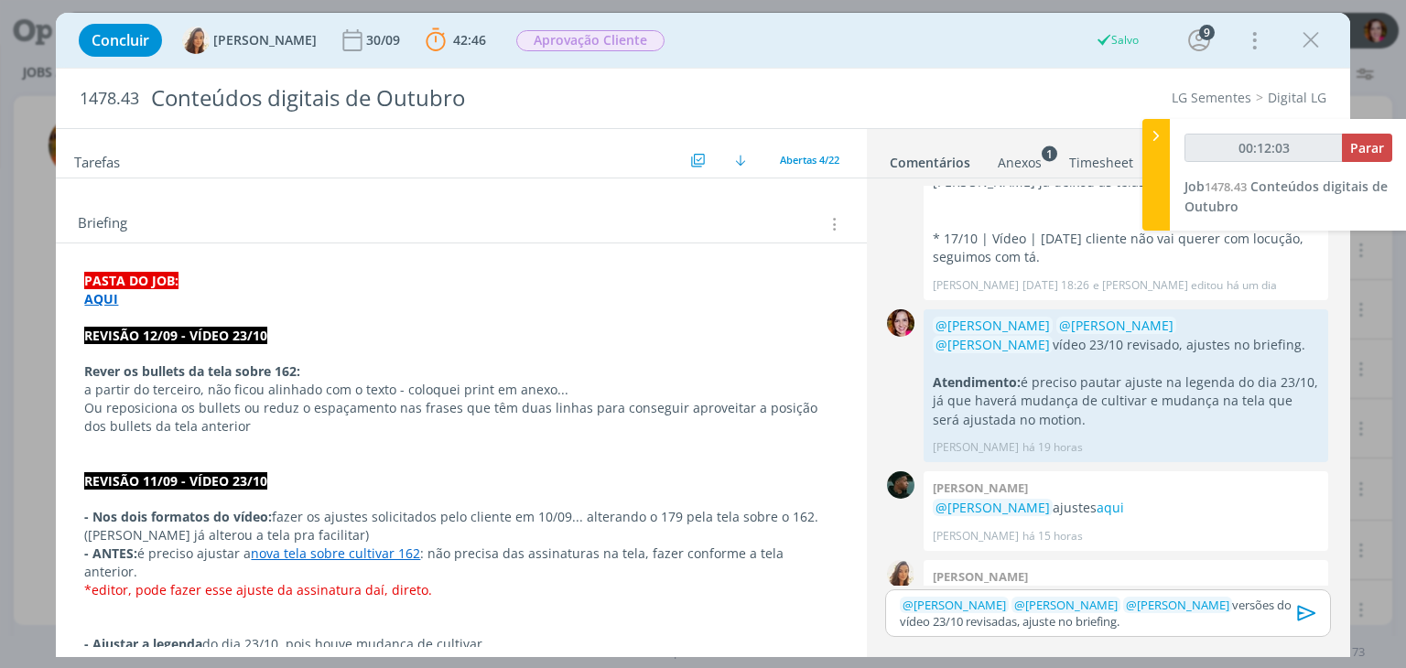
click at [1301, 617] on icon "dialog" at bounding box center [1306, 612] width 27 height 27
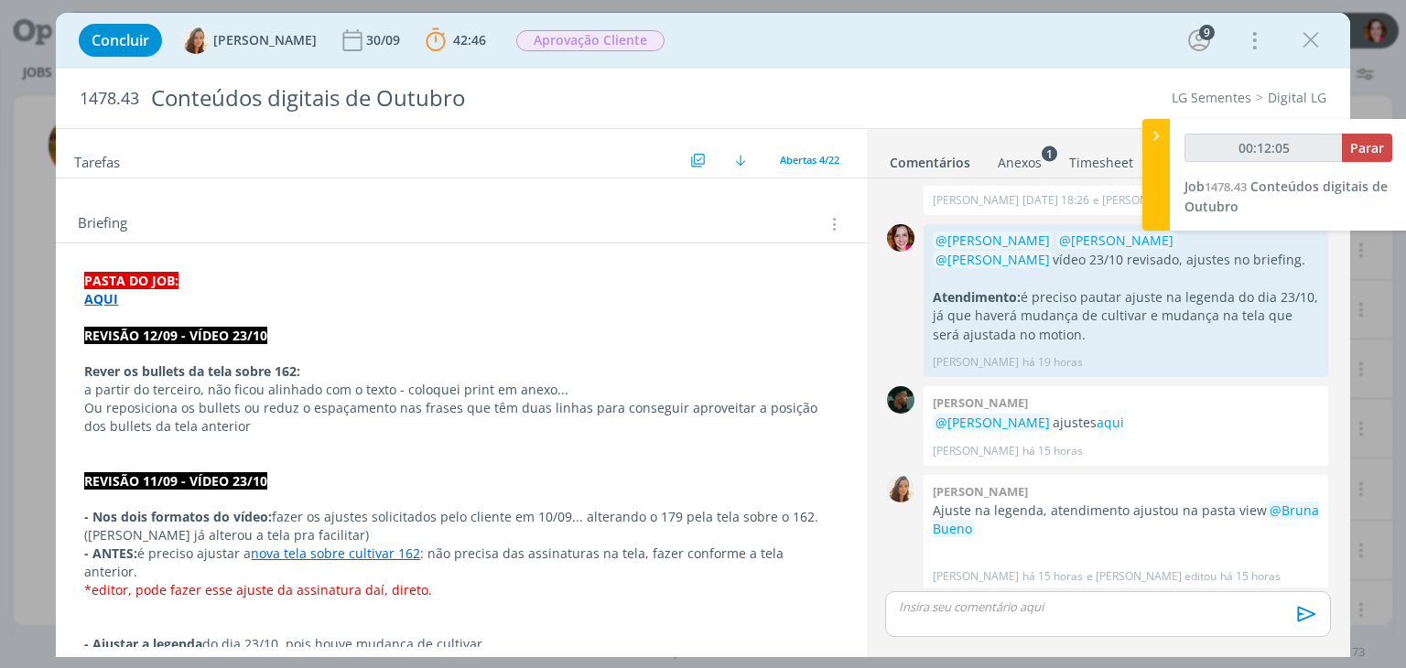
scroll to position [0, 0]
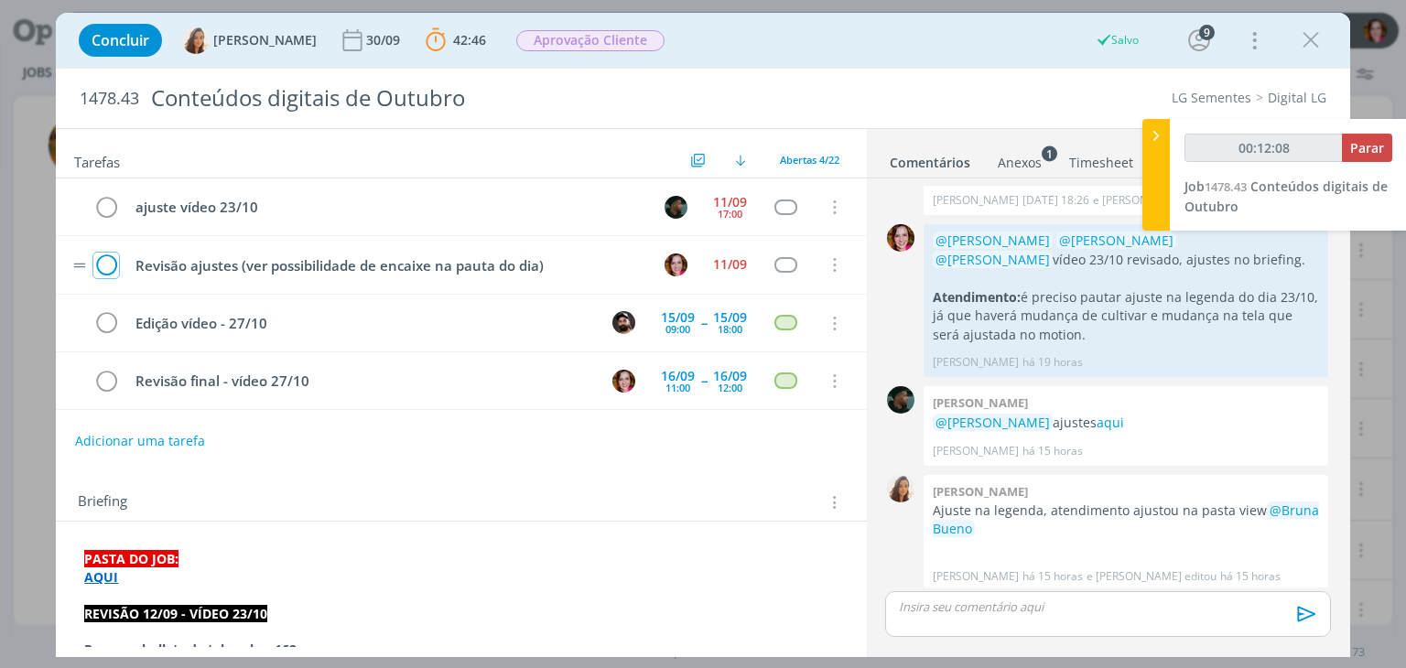
click at [108, 264] on icon "dialog" at bounding box center [106, 265] width 26 height 27
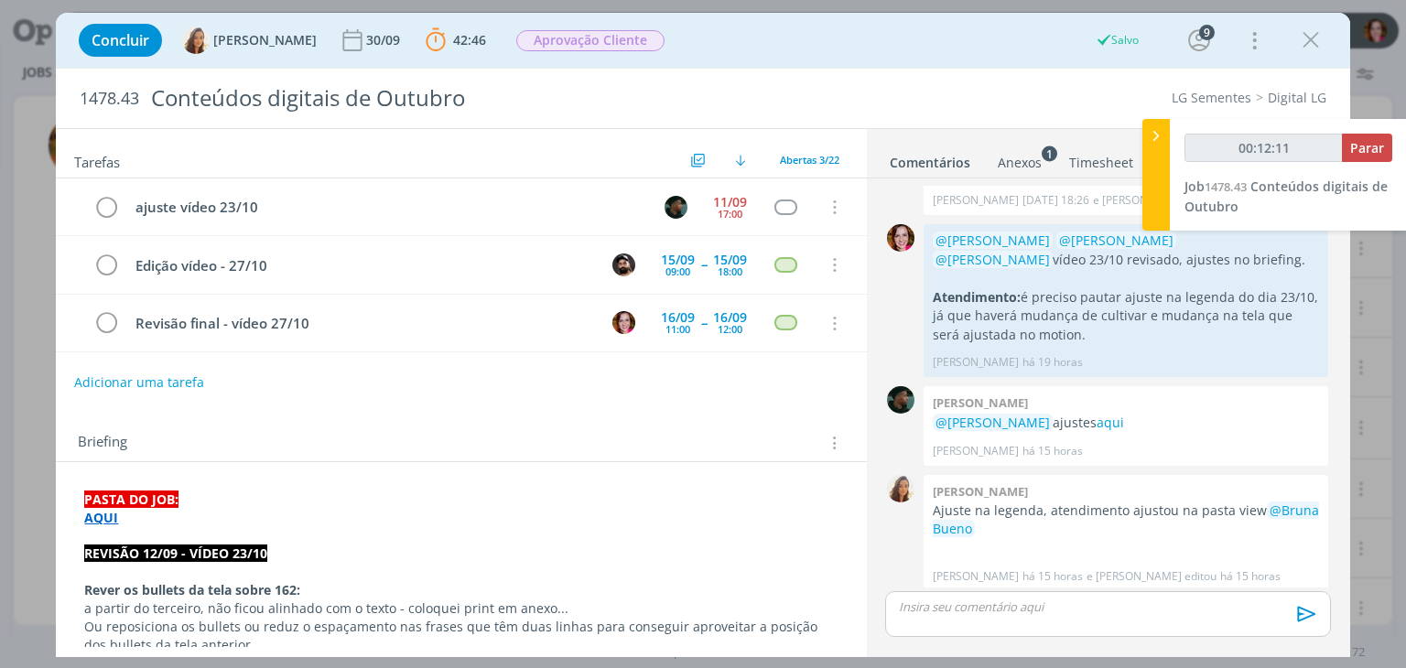
click at [164, 382] on button "Adicionar uma tarefa" at bounding box center [139, 382] width 130 height 31
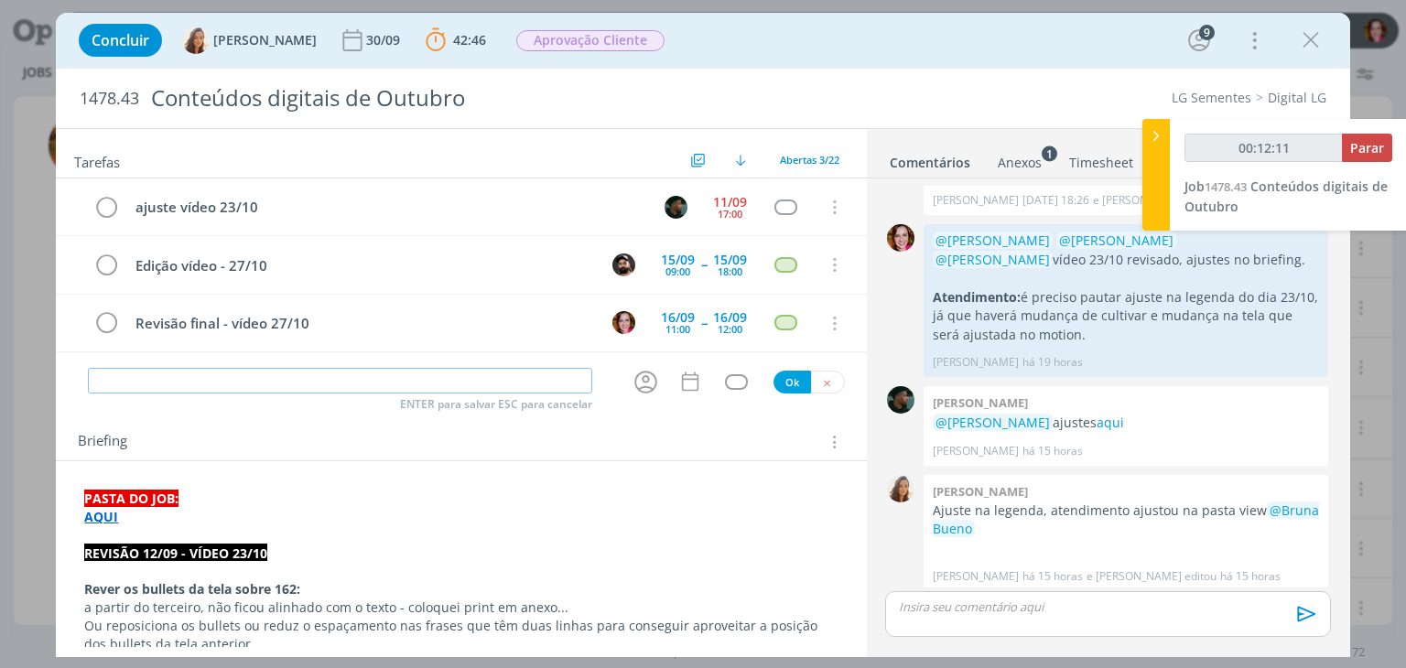
click at [164, 382] on input "dialog" at bounding box center [340, 381] width 504 height 26
type input "00:12:12"
type input "Pautar"
type input "00:12:13"
type input "Pautar ajuste n"
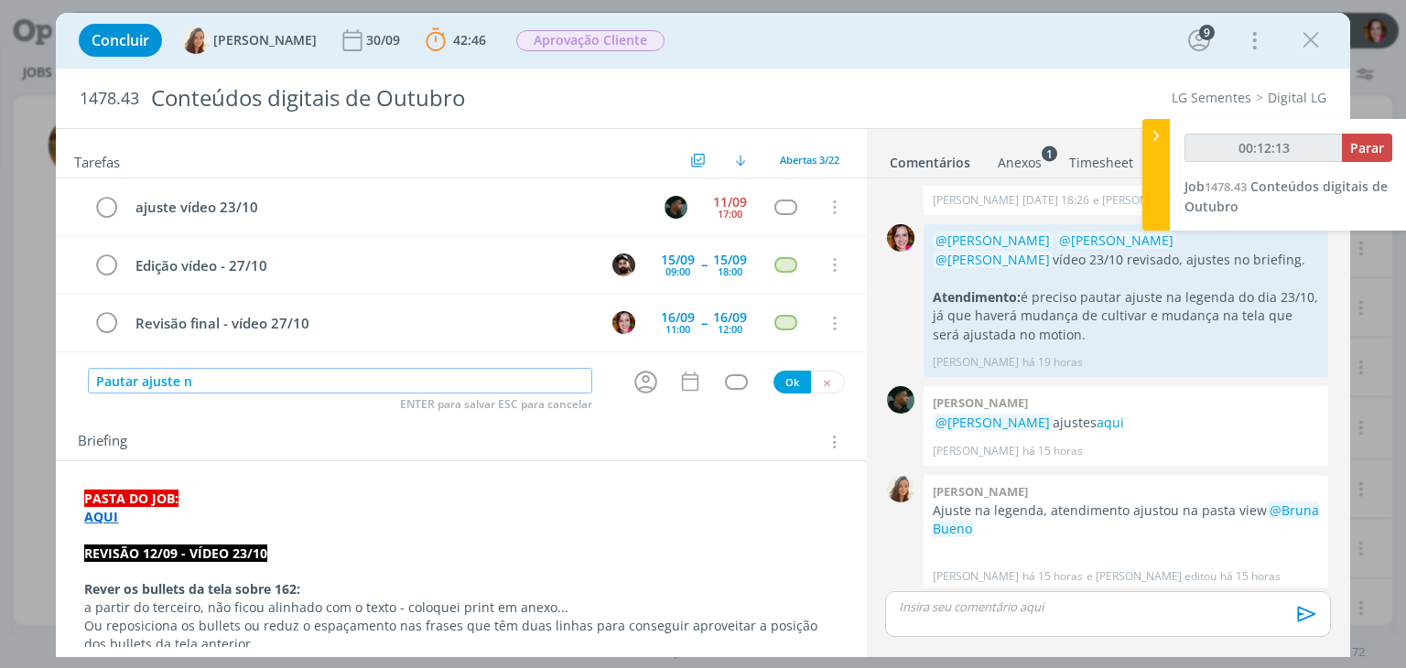
type input "00:12:14"
type input "Pautar ajuste no vídeo"
type input "00:12:15"
type input "Pautar ajuste no vídeo 23/"
type input "00:12:16"
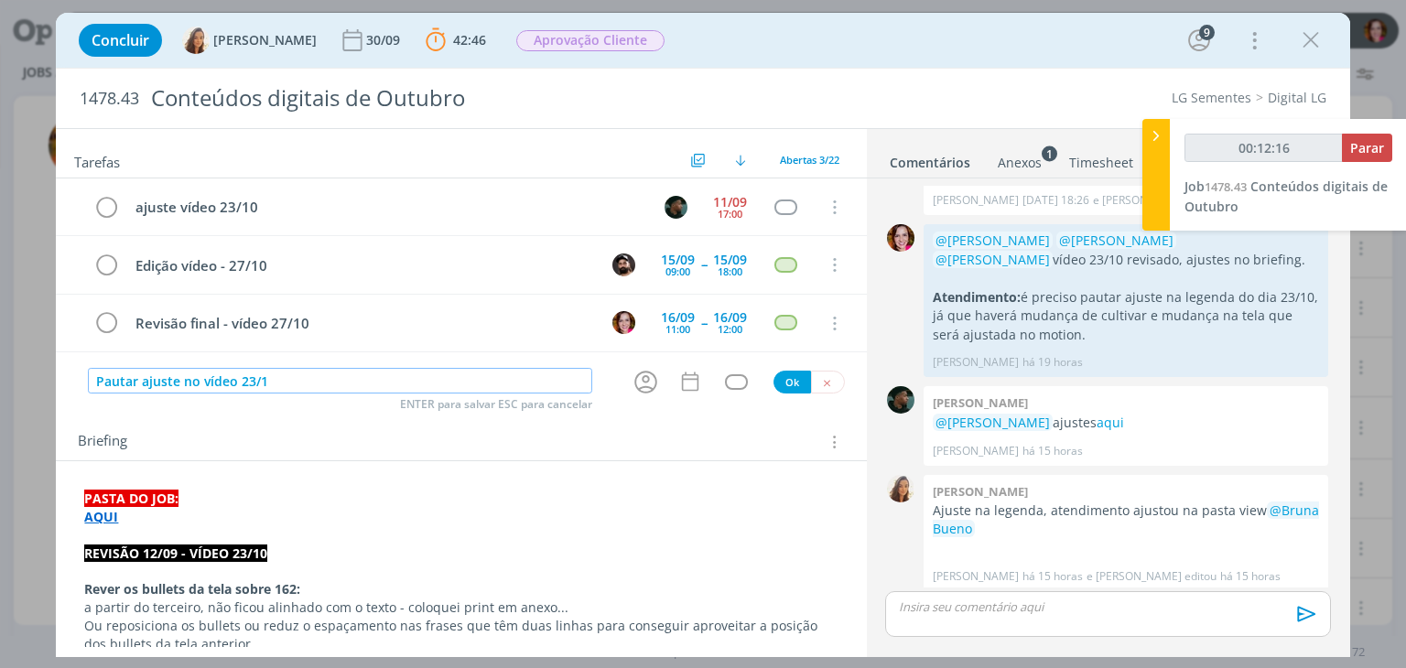
type input "Pautar ajuste no vídeo 23/10"
type input "00:12:18"
click at [637, 382] on icon "dialog" at bounding box center [645, 382] width 28 height 28
type input "Pautar ajuste no vídeo 23/10"
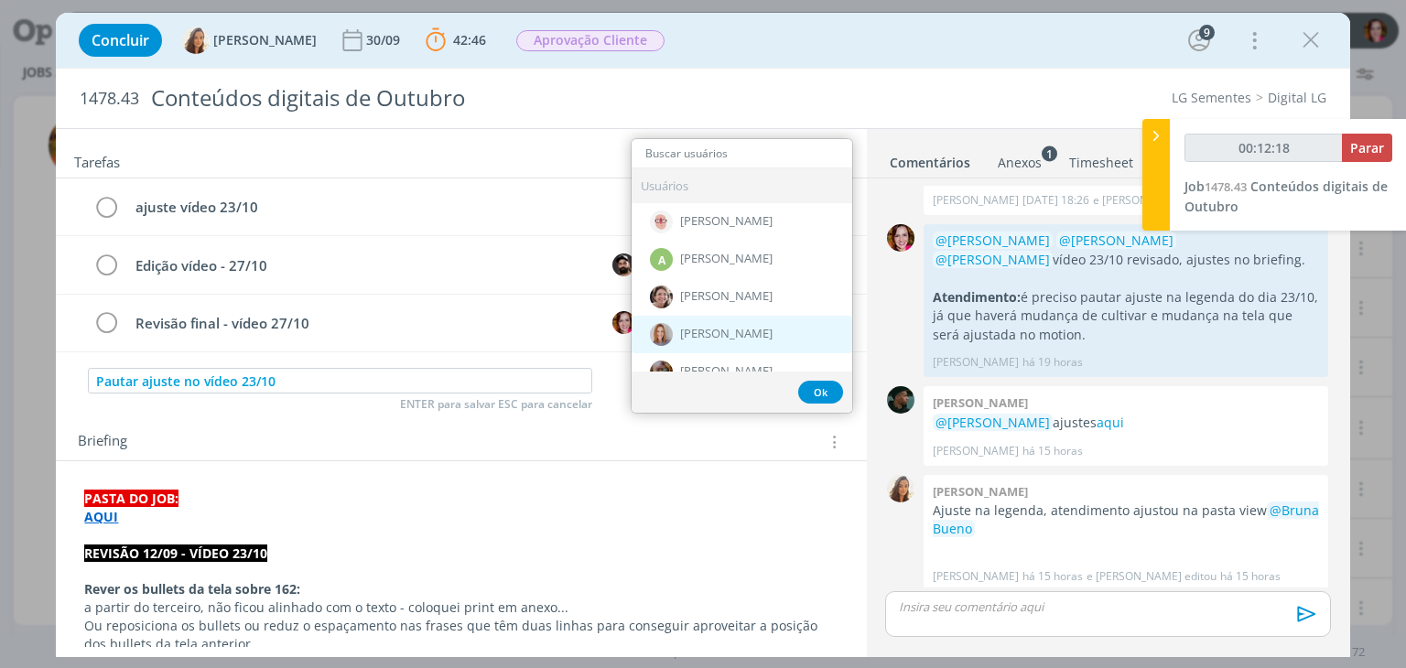
type input "00:12:19"
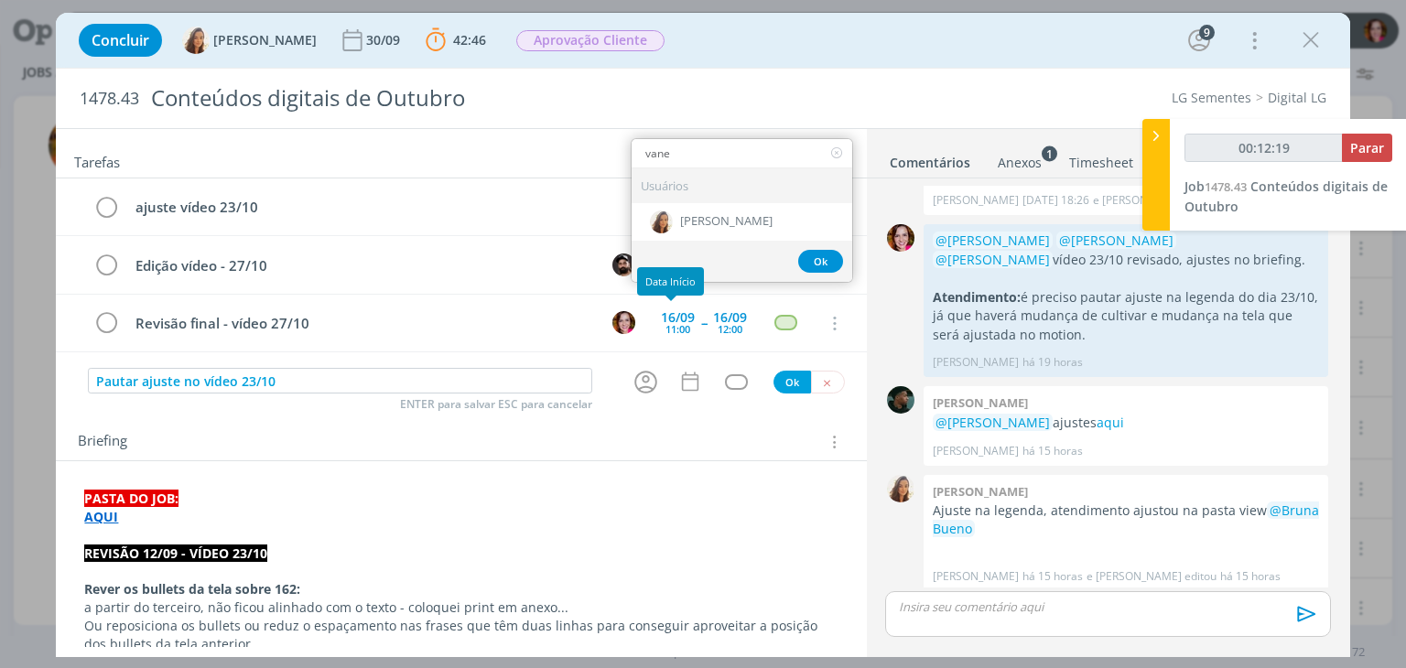
type input "vanes"
type input "00:12:21"
type input "vanes"
click at [719, 218] on span "[PERSON_NAME]" at bounding box center [726, 221] width 92 height 15
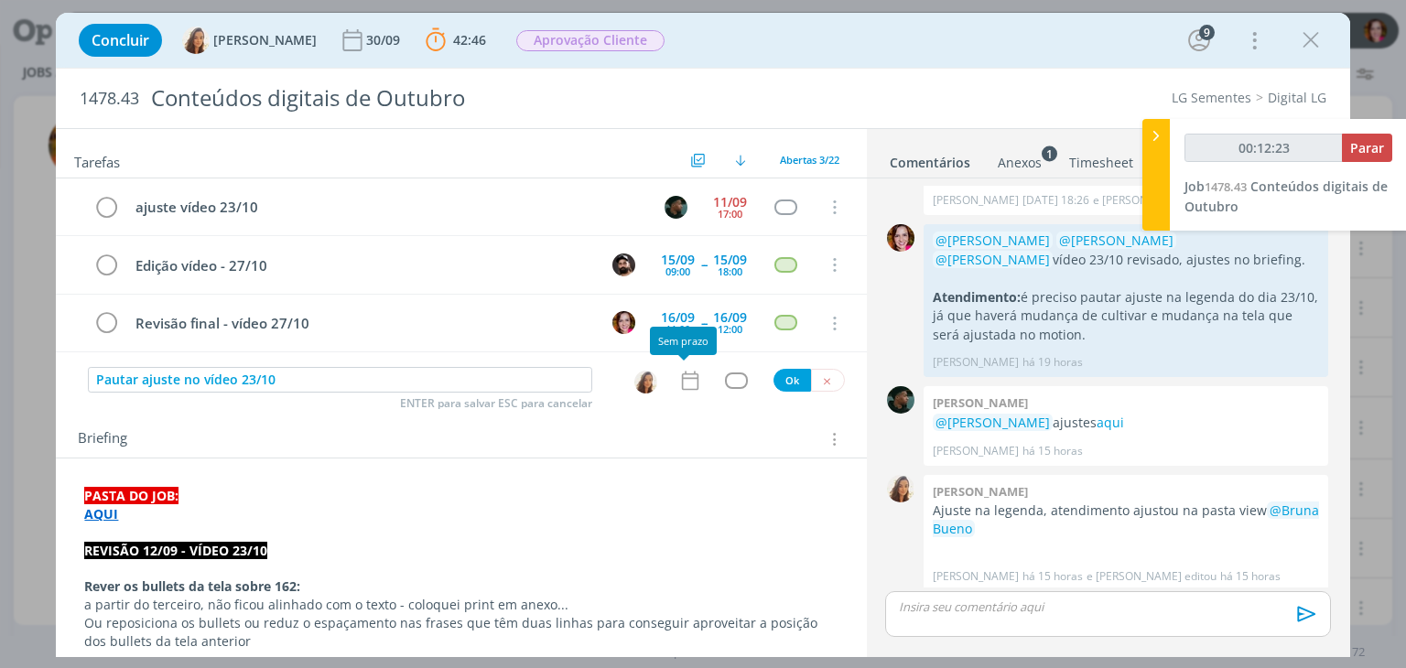
click at [678, 383] on icon "dialog" at bounding box center [690, 381] width 24 height 24
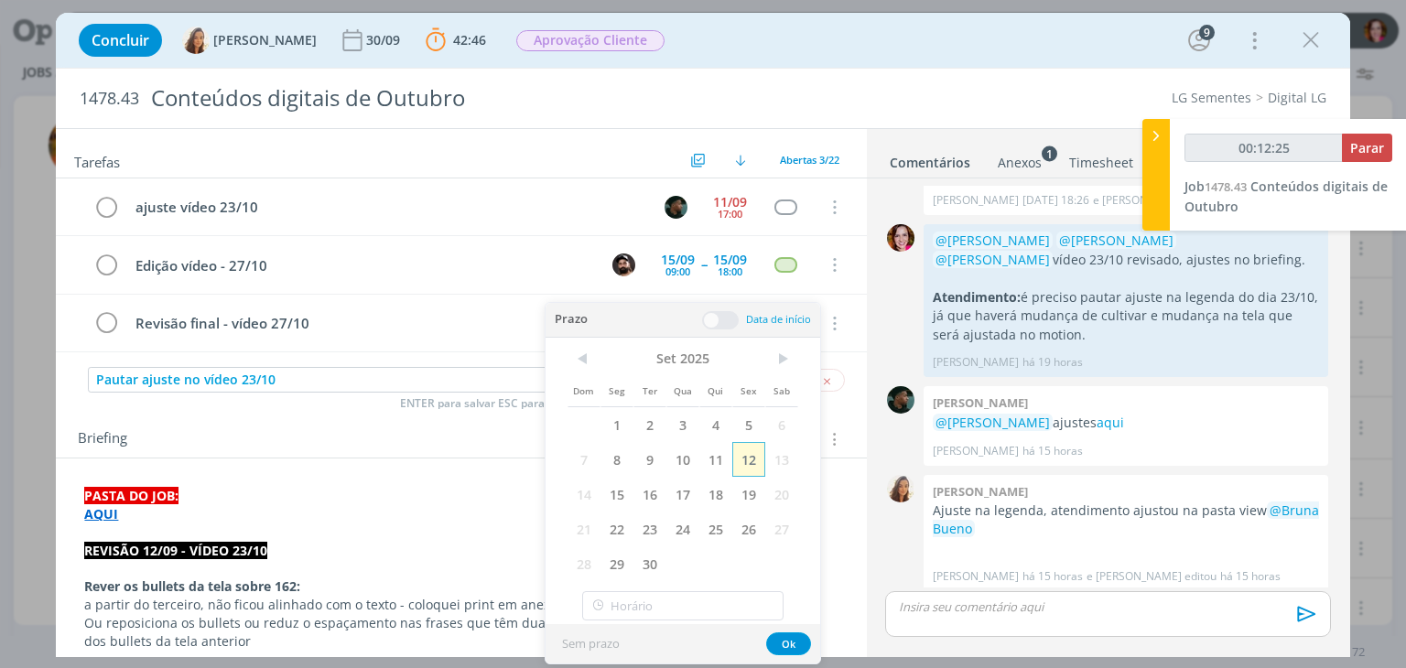
click at [753, 456] on span "12" at bounding box center [748, 459] width 33 height 35
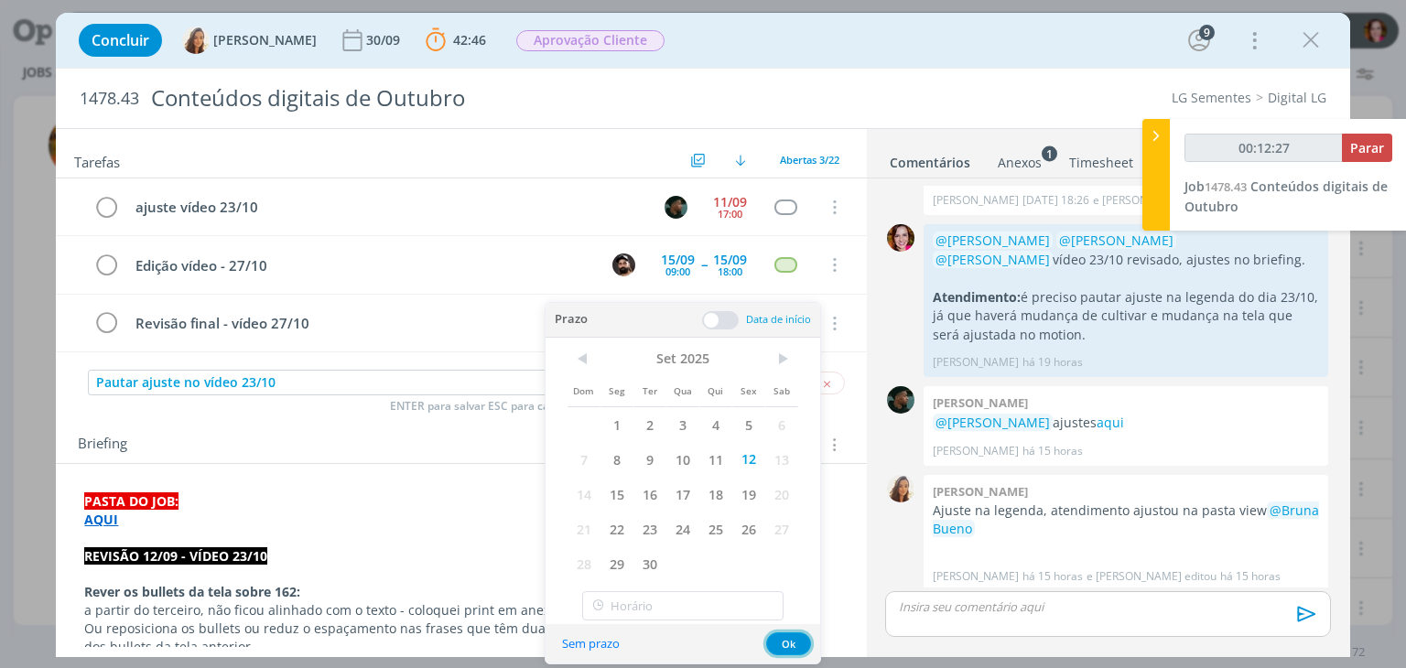
click at [793, 638] on button "Ok" at bounding box center [788, 643] width 45 height 23
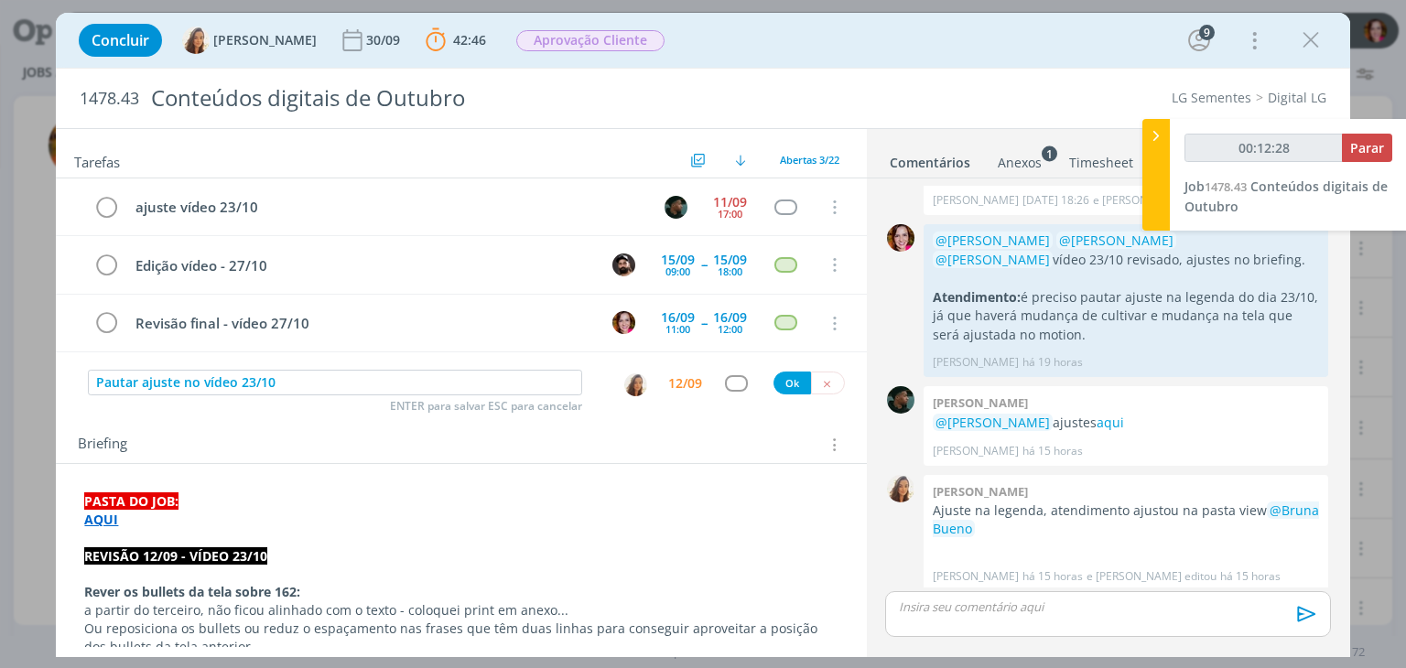
type input "00:12:29"
click at [785, 378] on button "Ok" at bounding box center [792, 383] width 38 height 23
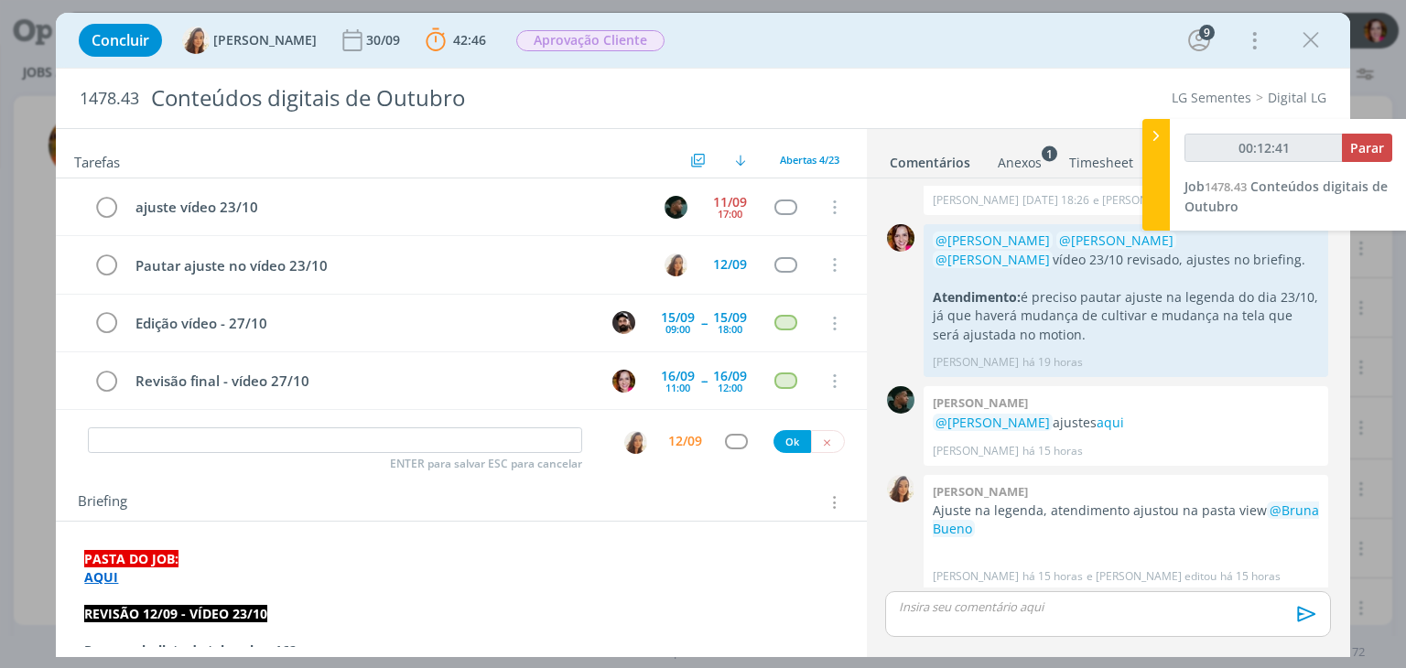
click at [308, 605] on p "REVISÃO 12/09 - VÍDEO 23/10" at bounding box center [460, 614] width 753 height 18
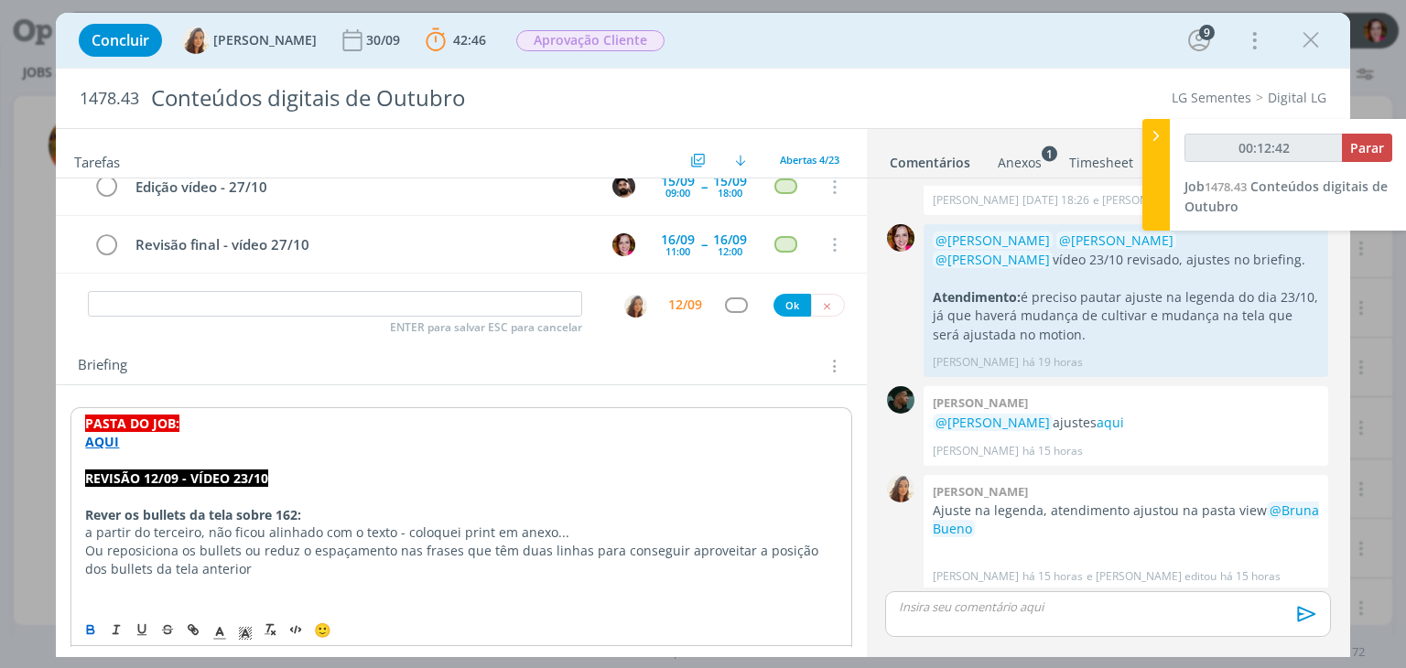
scroll to position [155, 0]
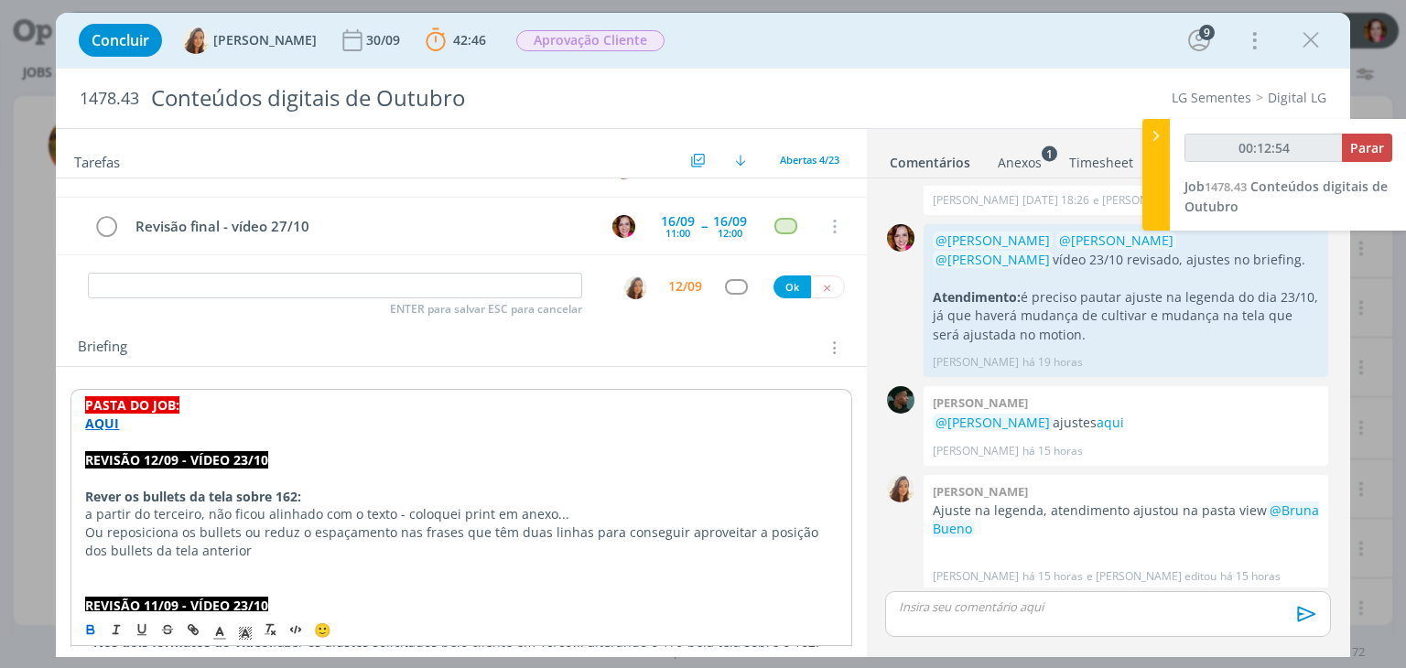
click at [822, 530] on p "Ou reposiciona os bullets ou reduz o espaçamento nas frases que têm duas linhas…" at bounding box center [460, 541] width 751 height 37
type input "00:12:59"
click at [1372, 149] on span "Parar" at bounding box center [1367, 147] width 34 height 17
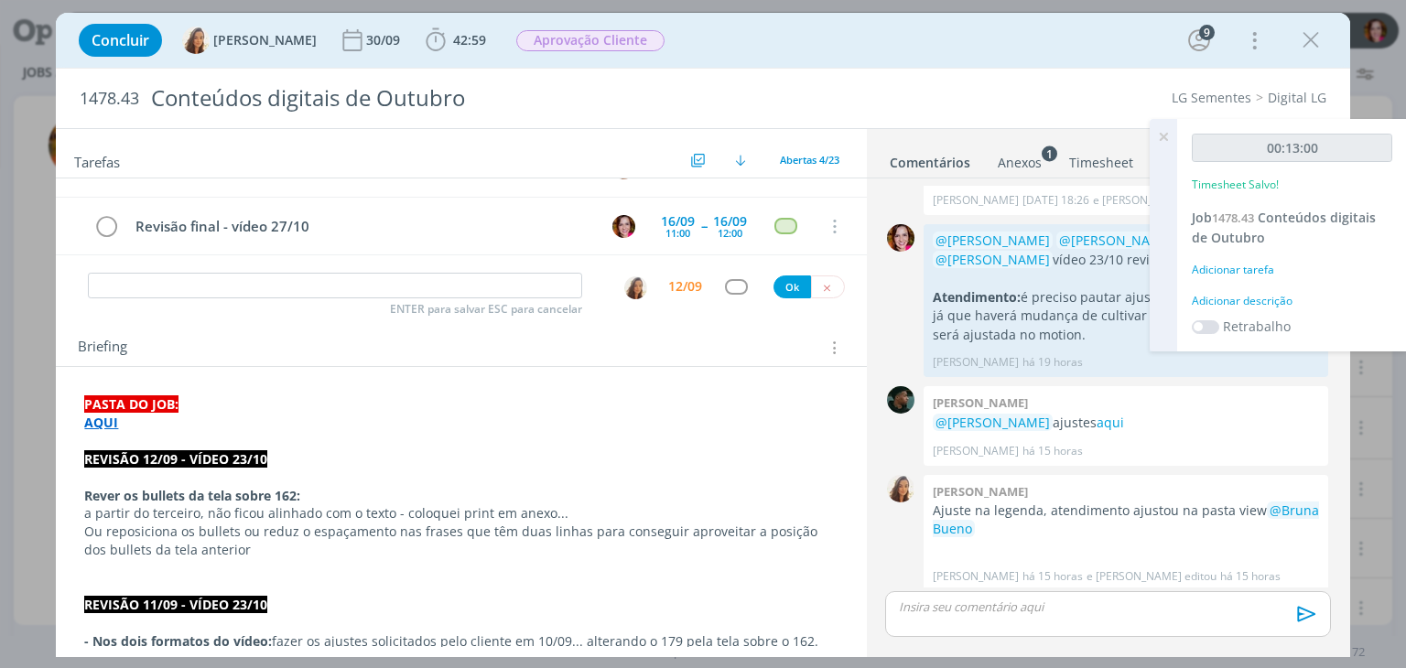
click at [1256, 296] on div "Adicionar descrição" at bounding box center [1291, 301] width 200 height 16
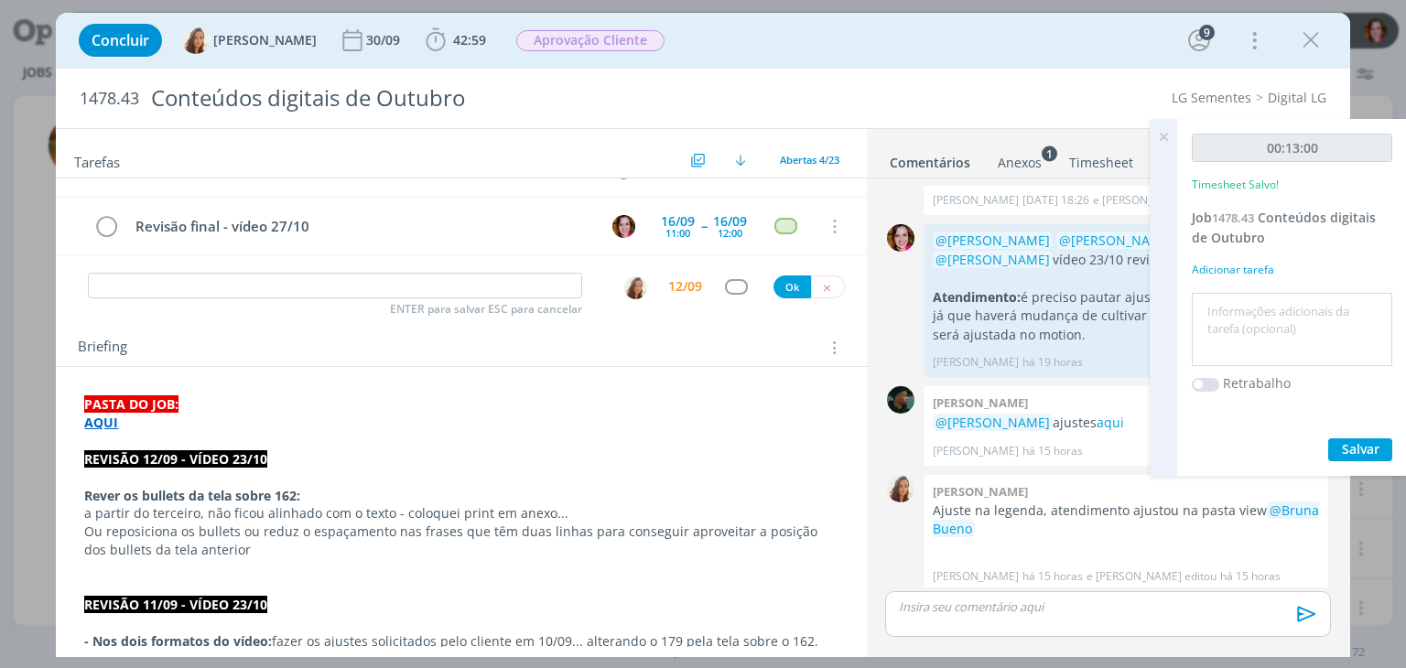
click at [1256, 297] on textarea at bounding box center [1291, 329] width 191 height 65
type textarea "Revisão vídeos 23/10"
click at [1382, 451] on button "Salvar" at bounding box center [1360, 449] width 64 height 23
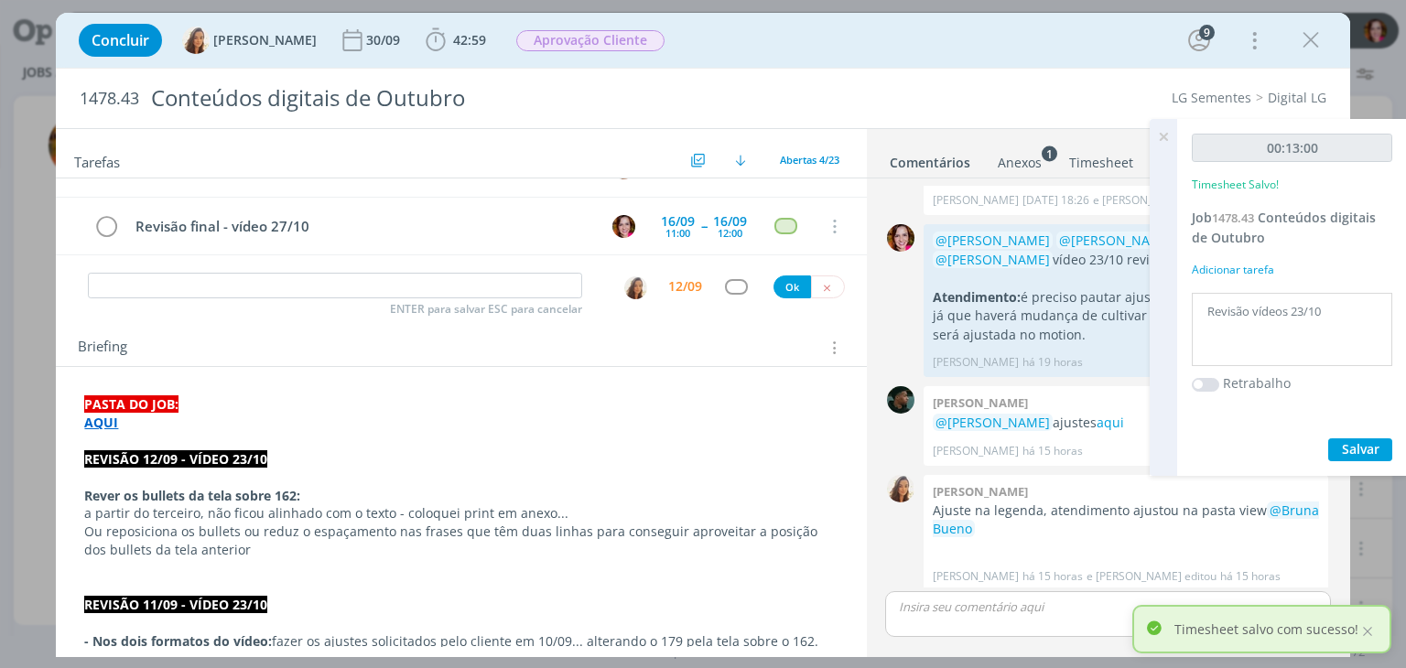
click at [300, 491] on strong "Rever os bullets da tela sobre 162:" at bounding box center [192, 495] width 216 height 17
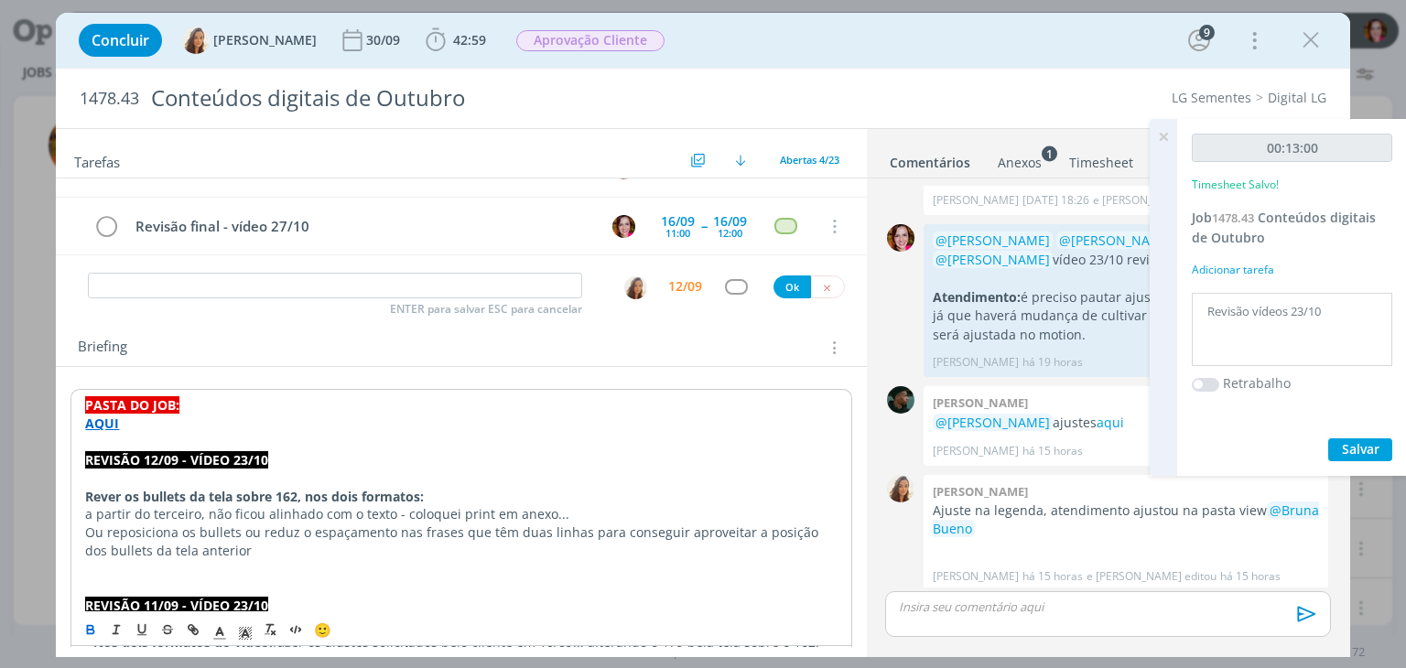
click at [1164, 128] on icon at bounding box center [1163, 137] width 33 height 36
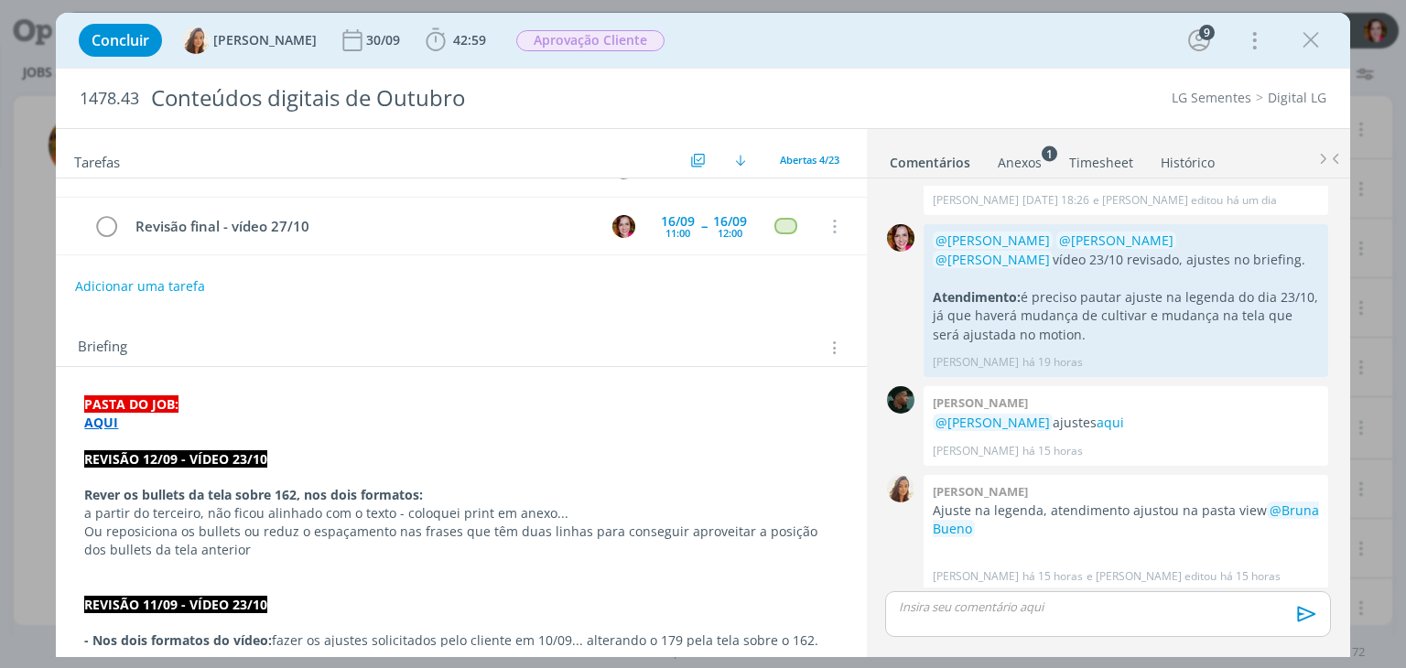
click at [847, 253] on div "ajuste vídeo 23/10 [DATE] 17:00 Cancelar Pautar ajuste no vídeo 23/10 12/09 Can…" at bounding box center [461, 147] width 810 height 246
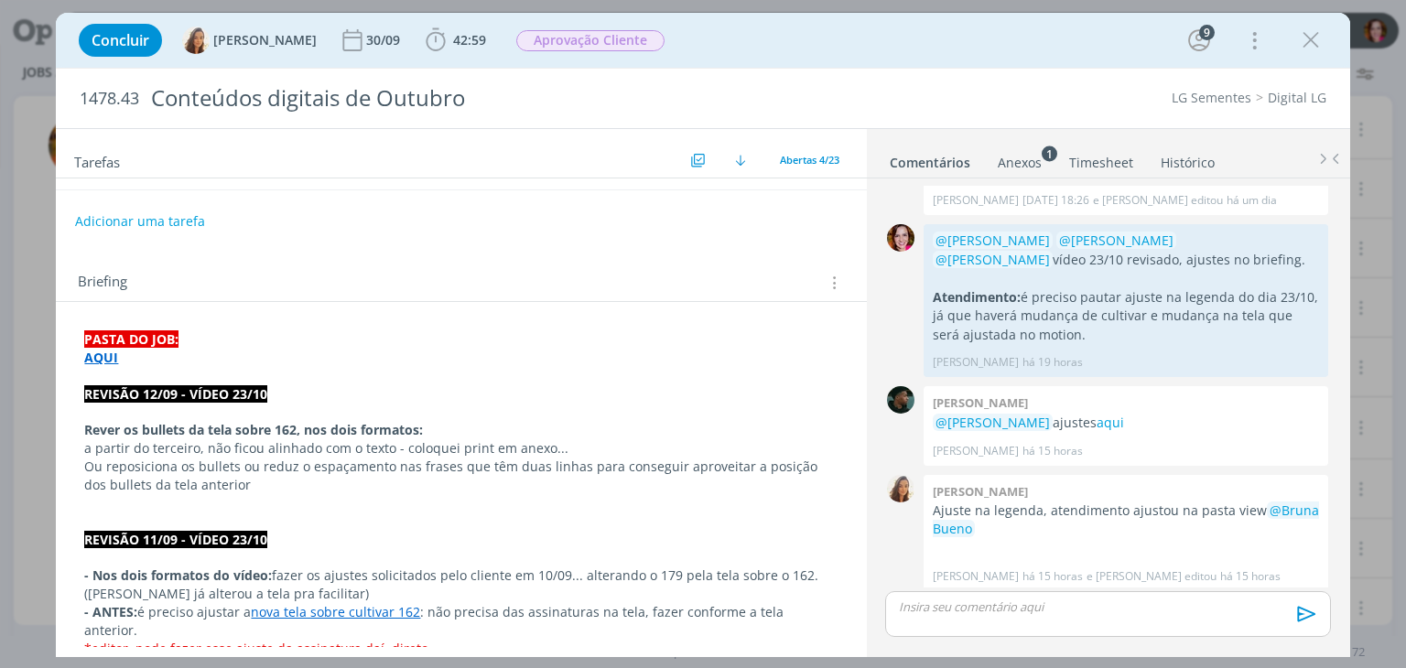
scroll to position [256, 0]
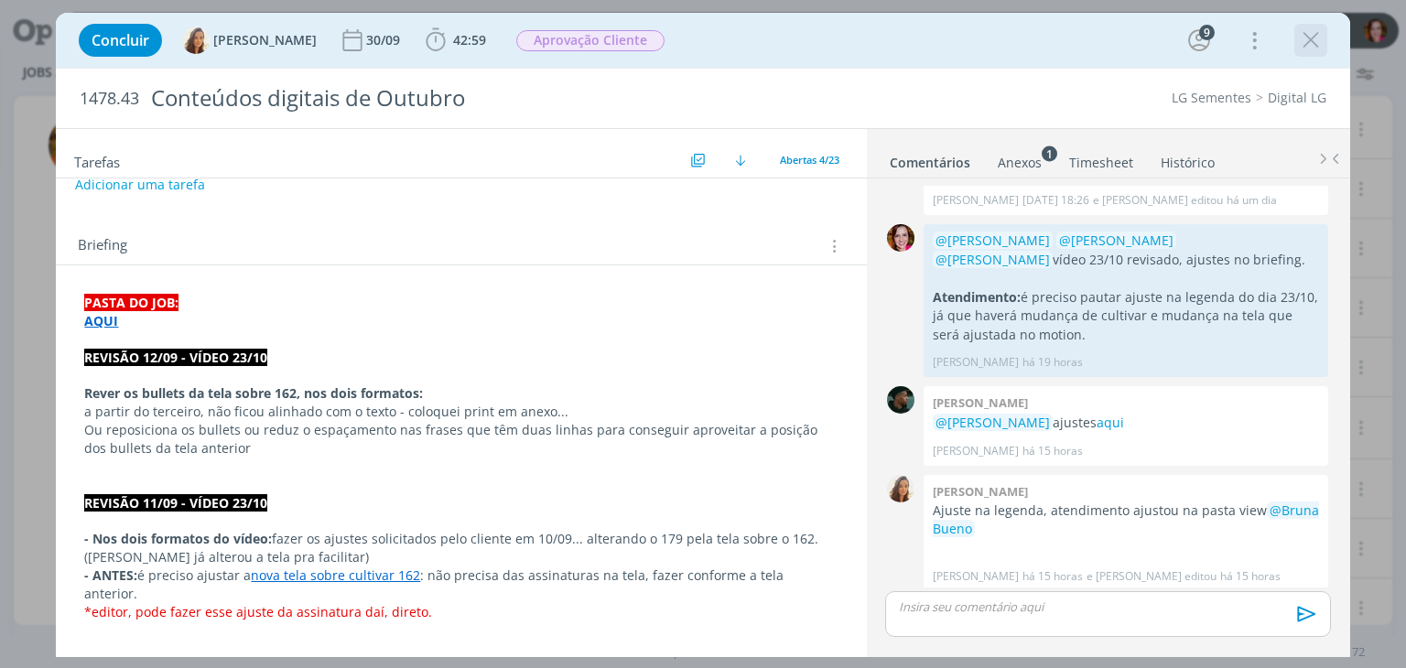
click at [1307, 48] on icon "dialog" at bounding box center [1310, 40] width 27 height 27
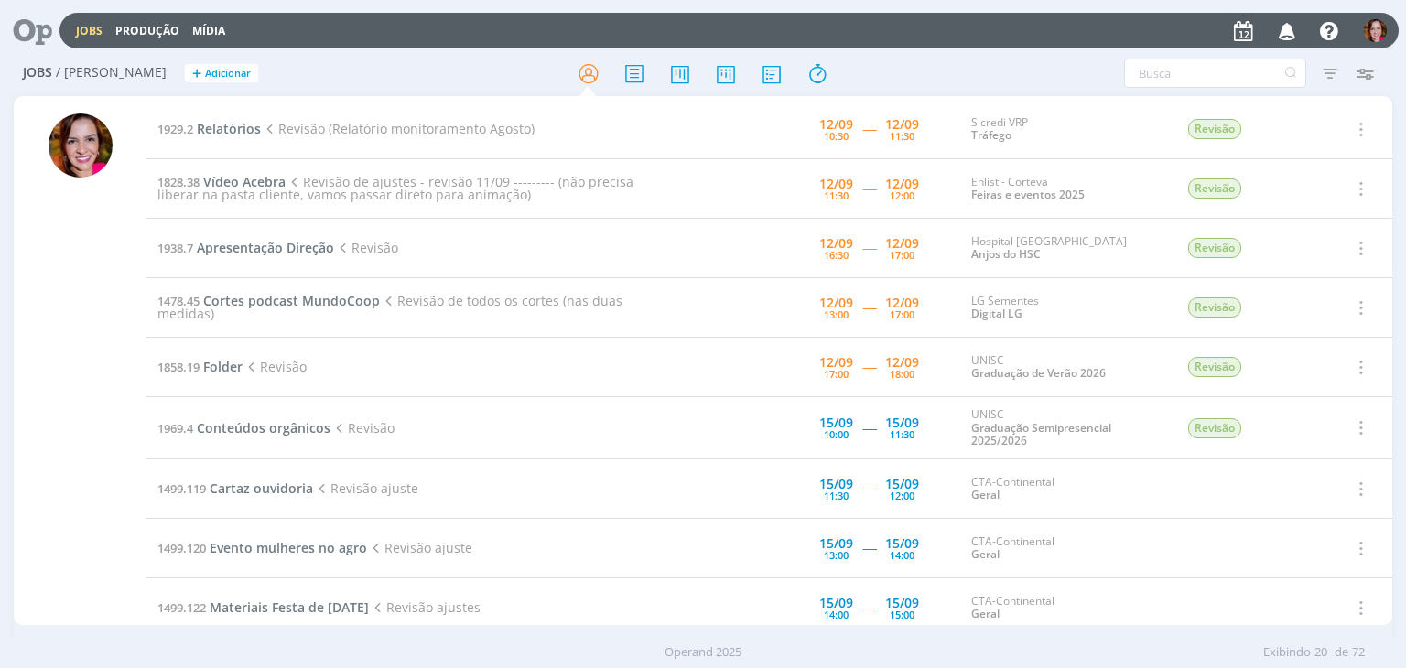
click at [23, 394] on div at bounding box center [80, 362] width 133 height 525
click at [216, 127] on span "Relatórios" at bounding box center [229, 128] width 64 height 17
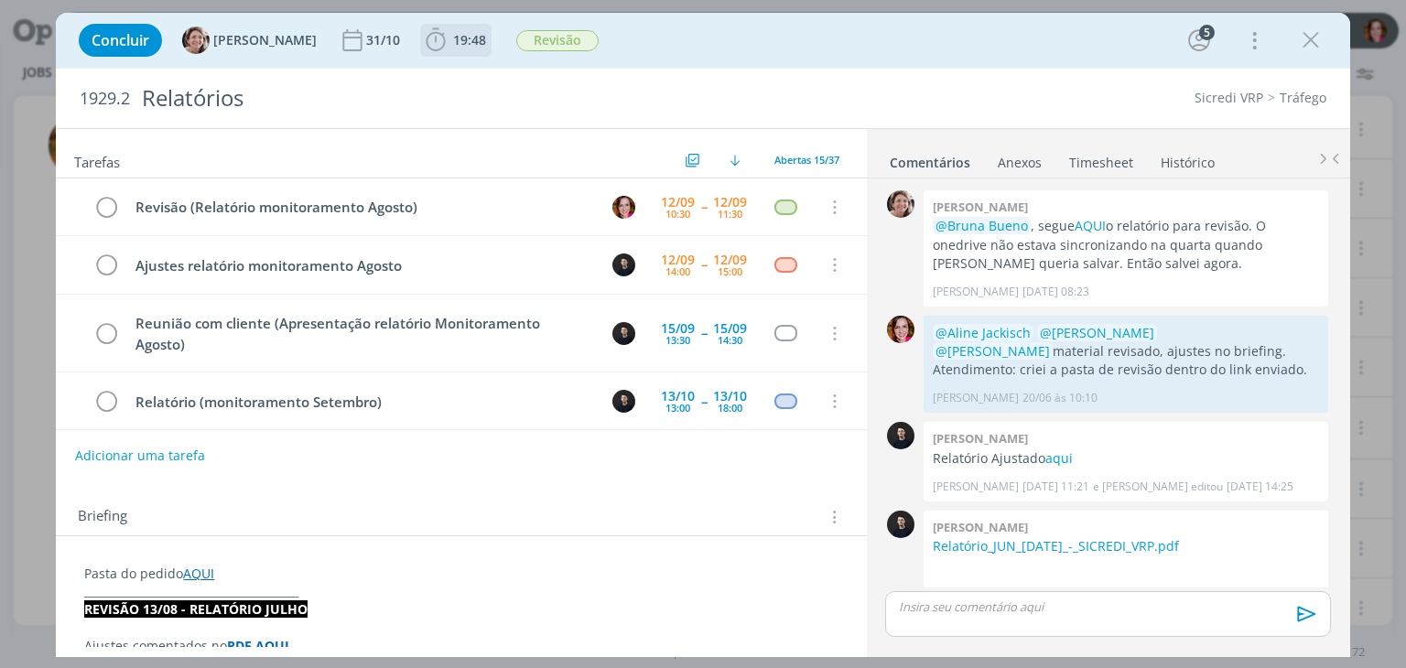
scroll to position [782, 0]
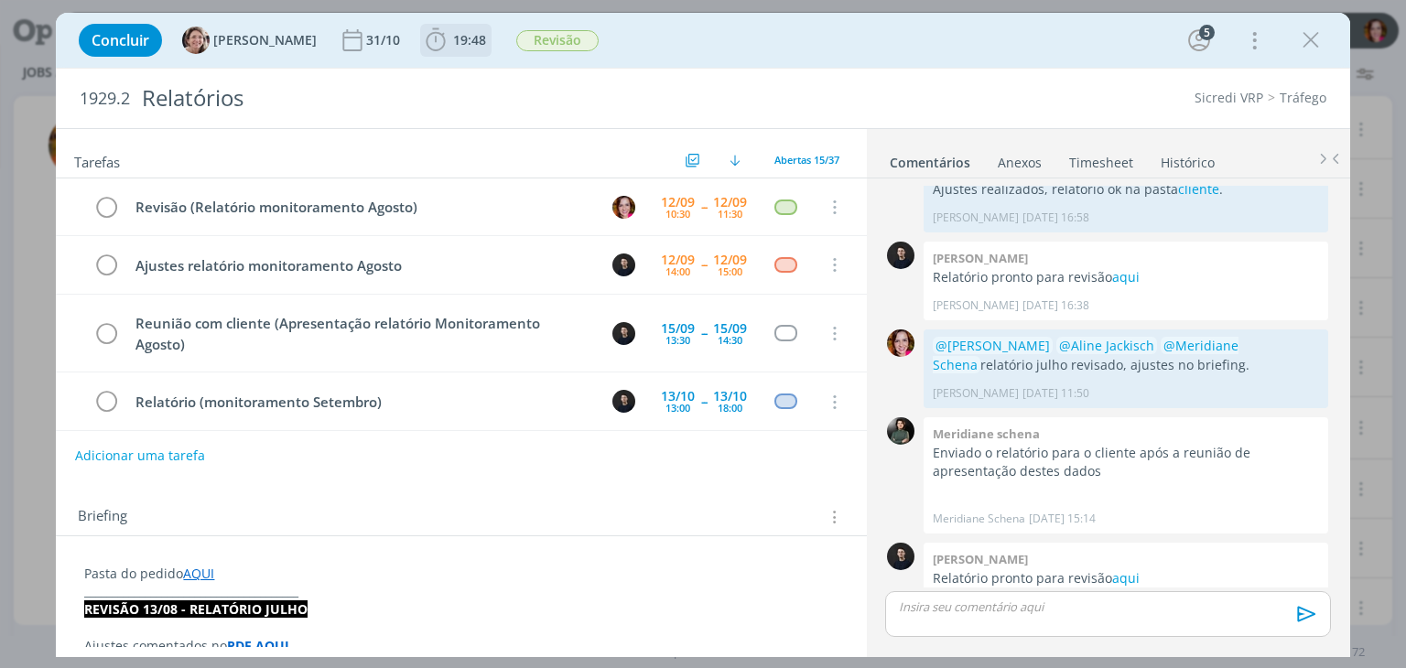
click at [454, 46] on span "19:48" at bounding box center [469, 39] width 33 height 17
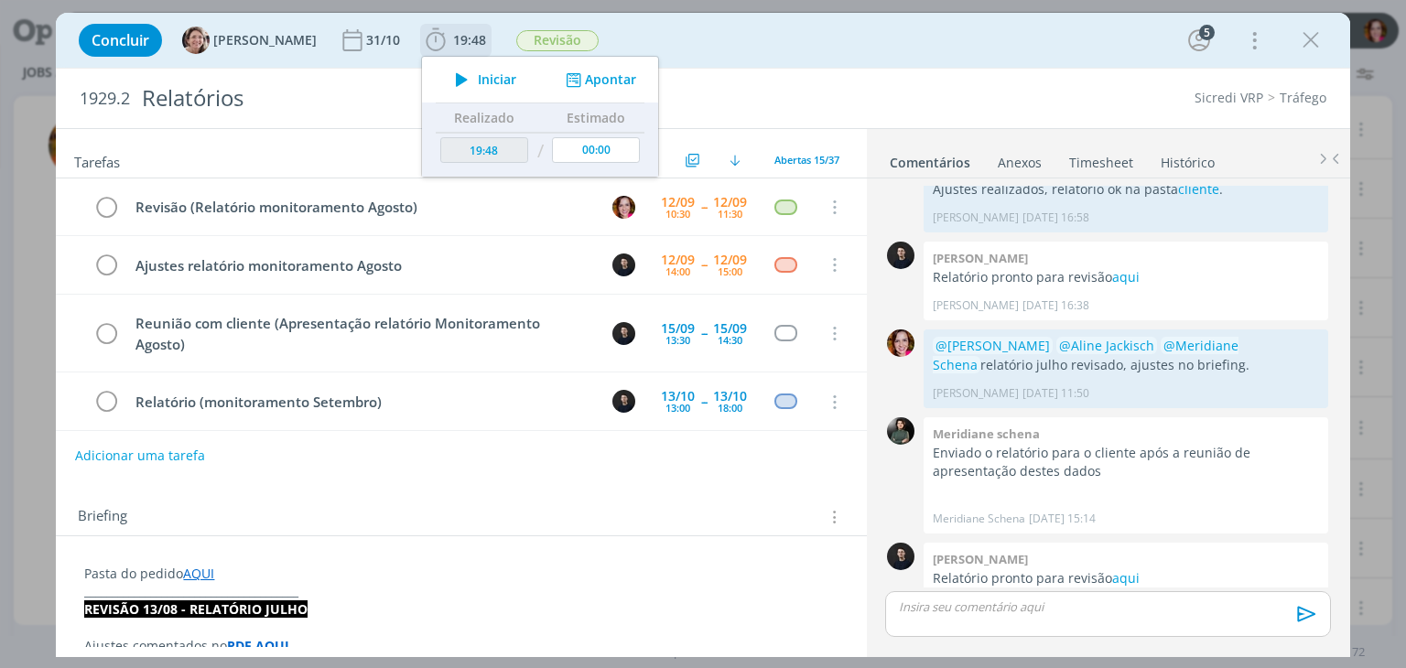
click at [478, 78] on span "Iniciar" at bounding box center [497, 79] width 38 height 13
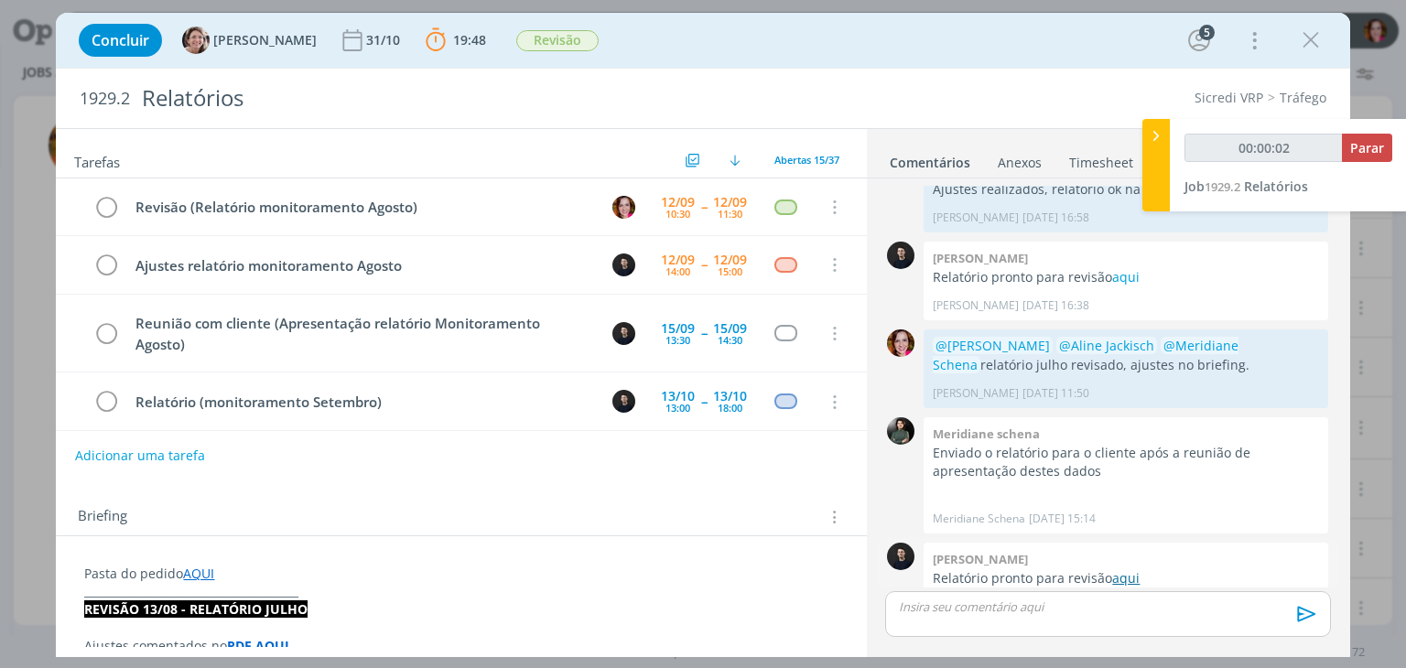
click at [1124, 569] on link "aqui" at bounding box center [1125, 577] width 27 height 17
type input "00:49:19"
